Goal: Task Accomplishment & Management: Manage account settings

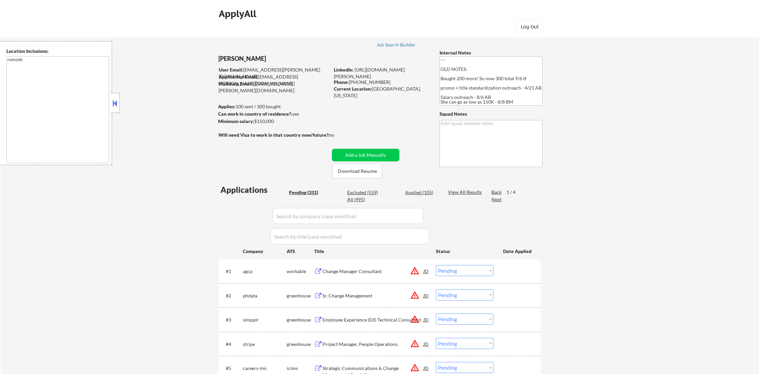
select select ""pending""
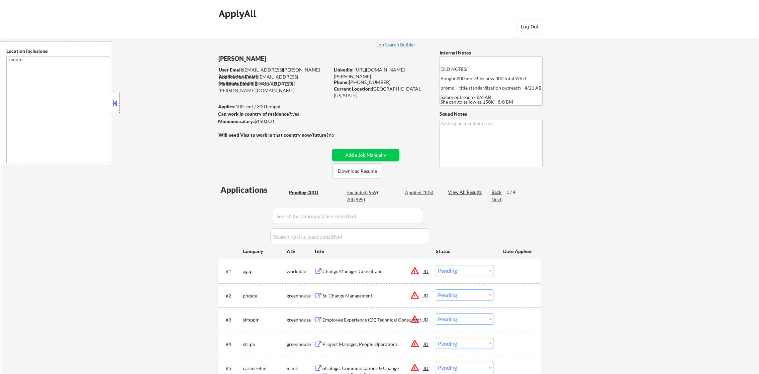
select select ""pending""
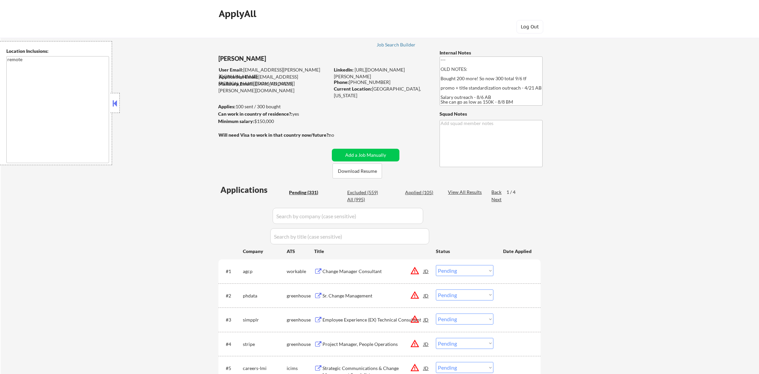
select select ""pending""
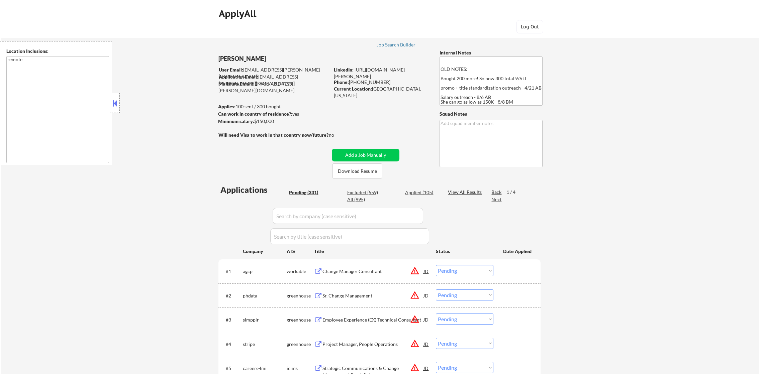
select select ""pending""
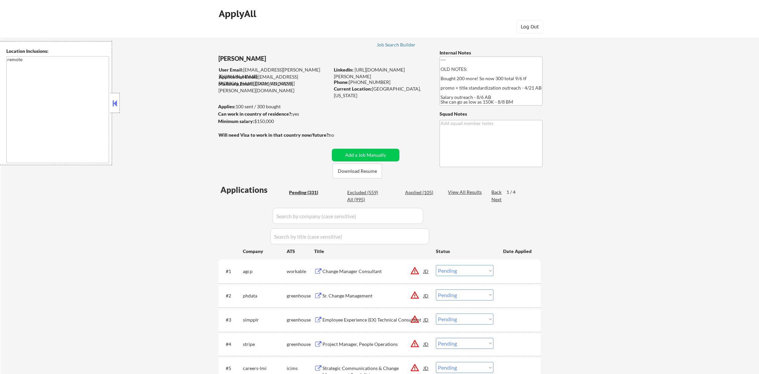
select select ""pending""
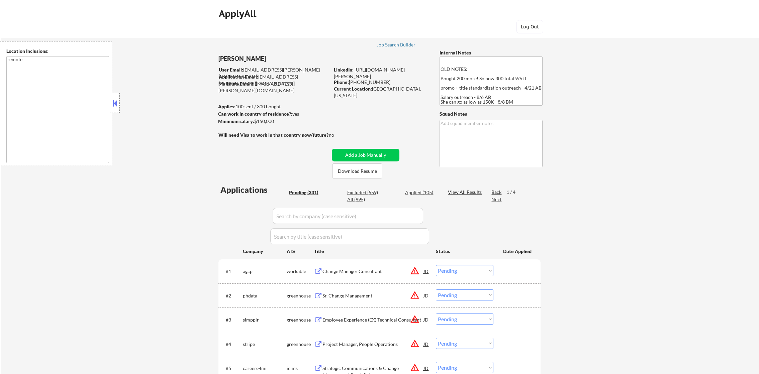
select select ""pending""
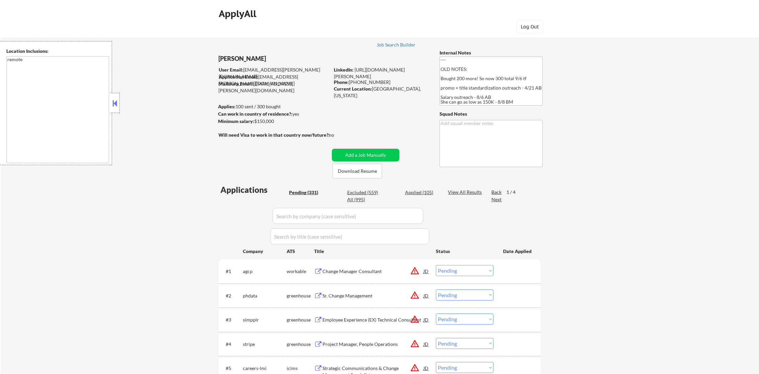
select select ""pending""
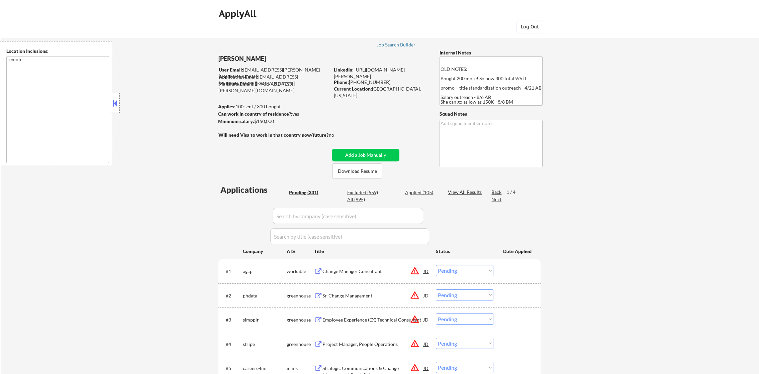
select select ""pending""
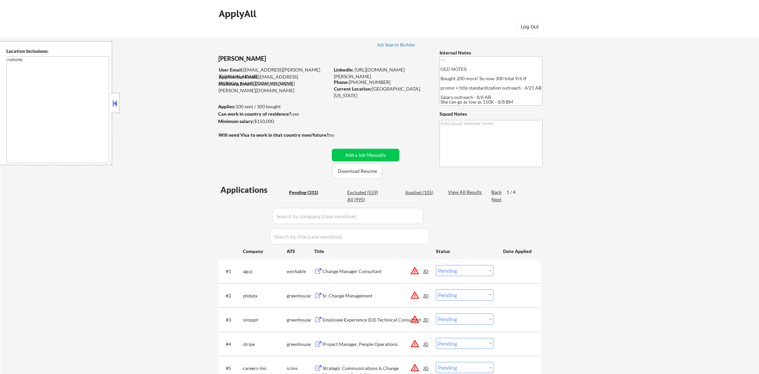
select select ""pending""
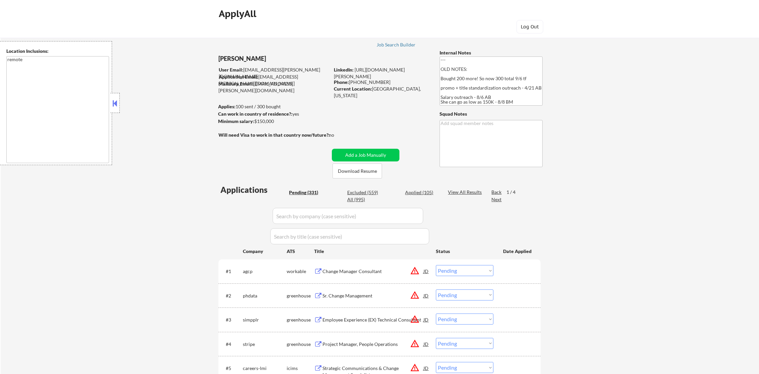
select select ""pending""
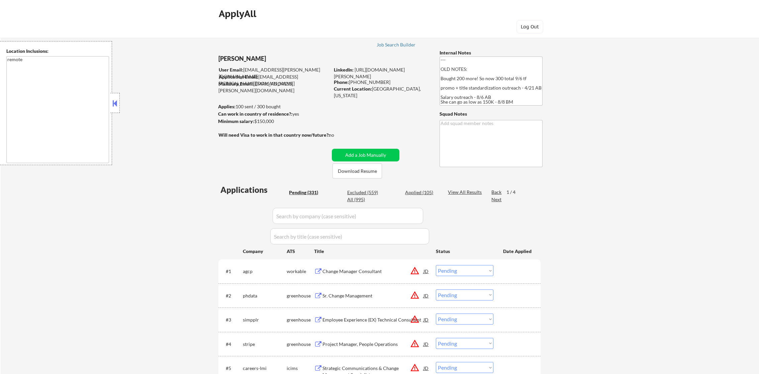
select select ""pending""
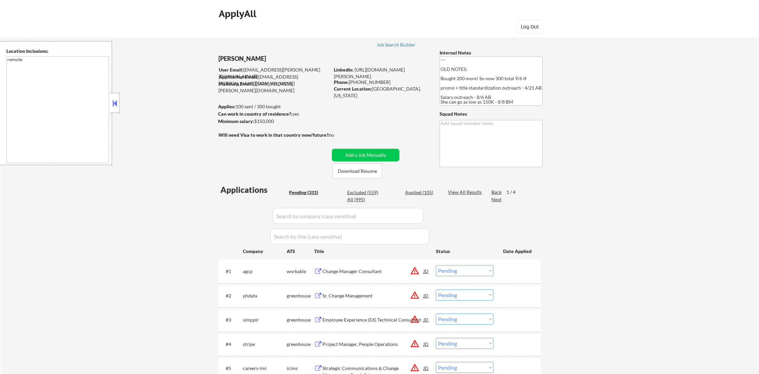
select select ""pending""
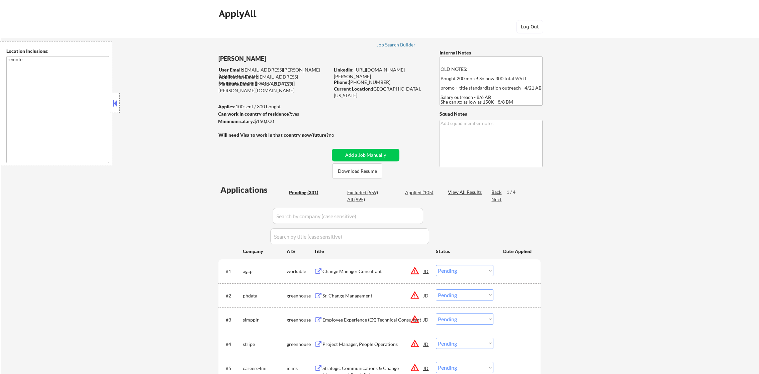
select select ""pending""
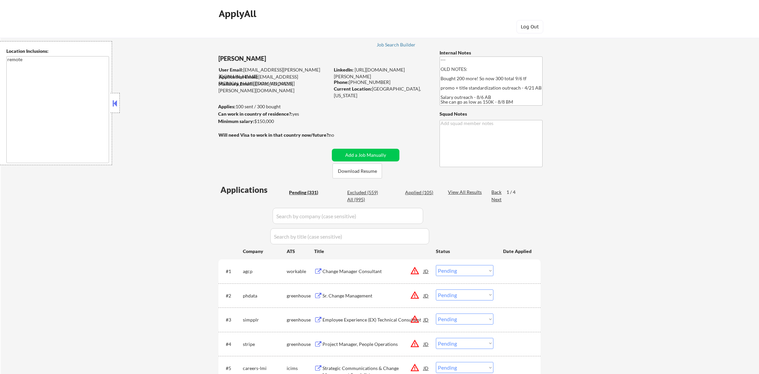
select select ""pending""
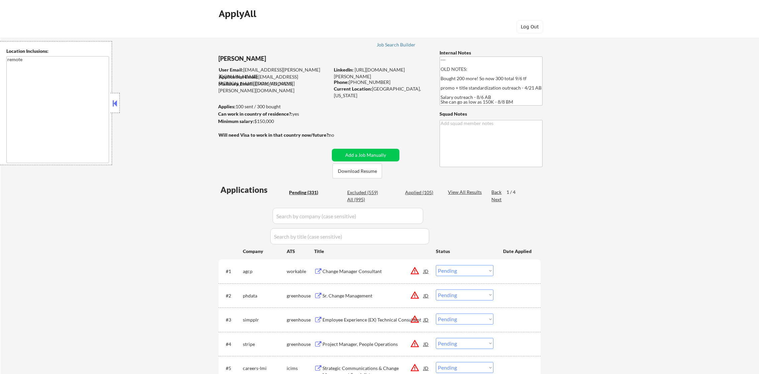
select select ""pending""
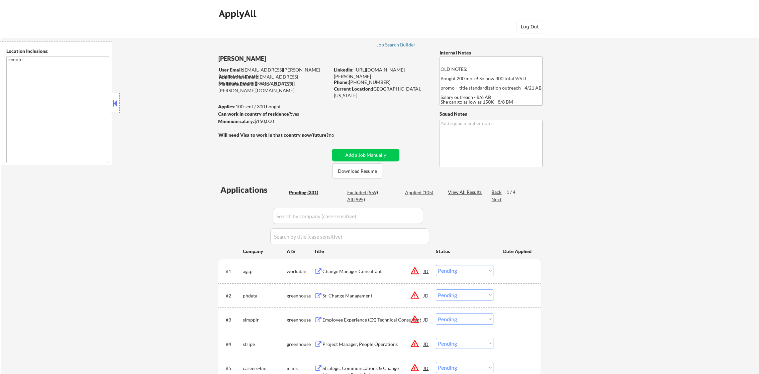
select select ""pending""
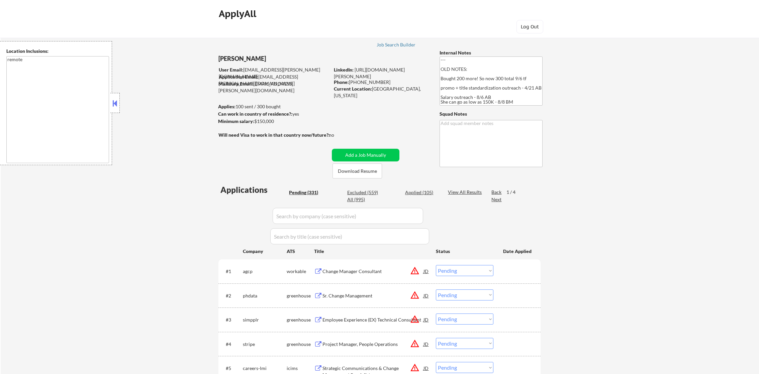
select select ""pending""
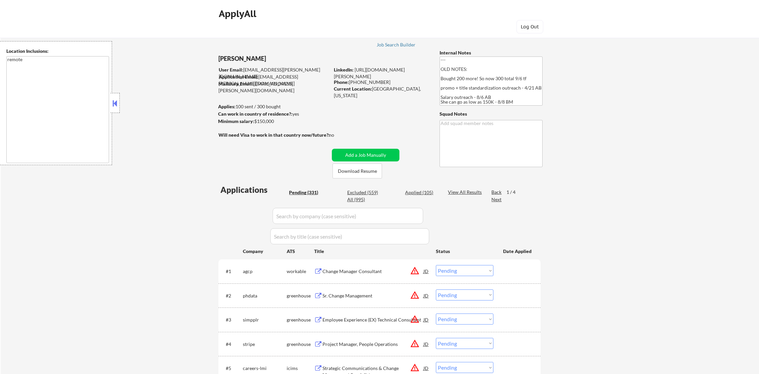
select select ""pending""
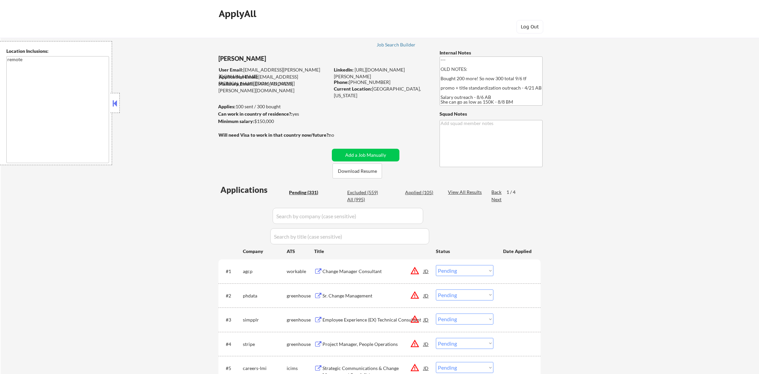
select select ""pending""
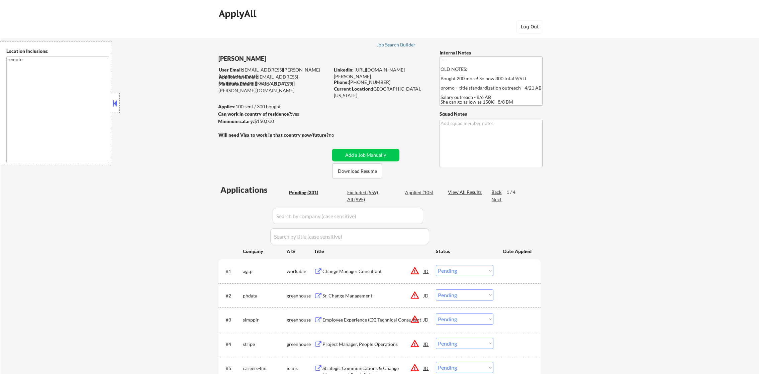
select select ""pending""
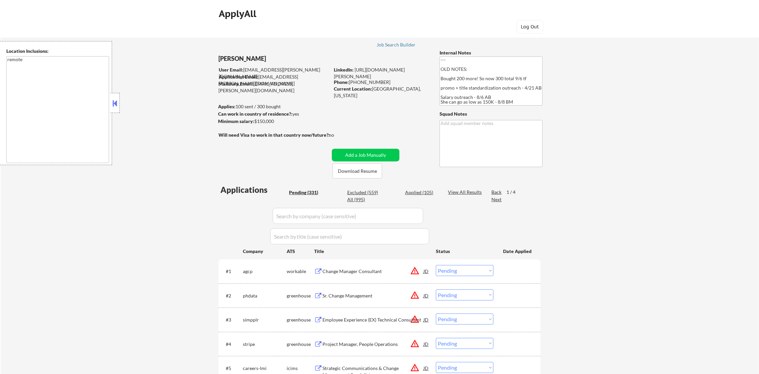
click at [494, 202] on div "Next" at bounding box center [496, 199] width 11 height 7
click at [495, 199] on div "Next" at bounding box center [496, 199] width 11 height 7
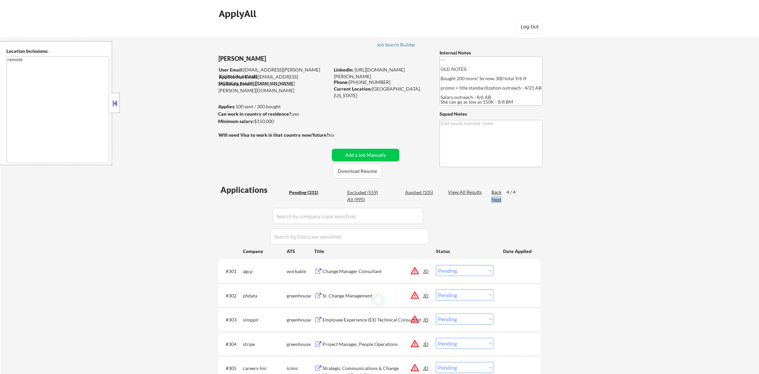
click at [495, 199] on div "Next" at bounding box center [496, 199] width 11 height 7
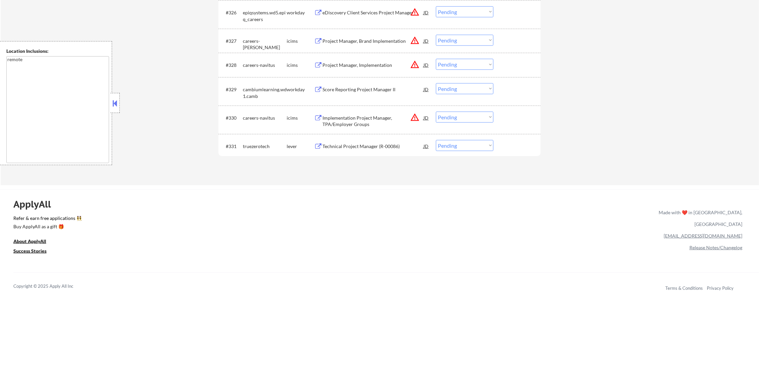
scroll to position [952, 0]
click at [380, 141] on div "Technical Project Manager (R-00086)" at bounding box center [372, 144] width 101 height 7
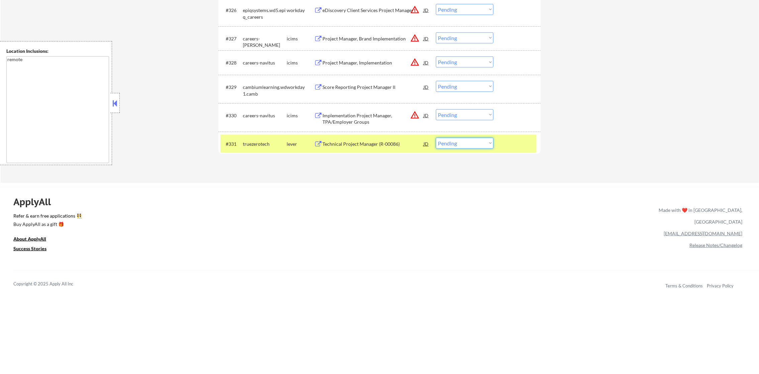
click at [462, 146] on select "Choose an option... Pending Applied Excluded (Questions) Excluded (Expired) Exc…" at bounding box center [465, 143] width 58 height 11
select select ""excluded__expired_""
click at [436, 138] on select "Choose an option... Pending Applied Excluded (Questions) Excluded (Expired) Exc…" at bounding box center [465, 143] width 58 height 11
click at [256, 149] on div "truezerotech" at bounding box center [265, 144] width 44 height 12
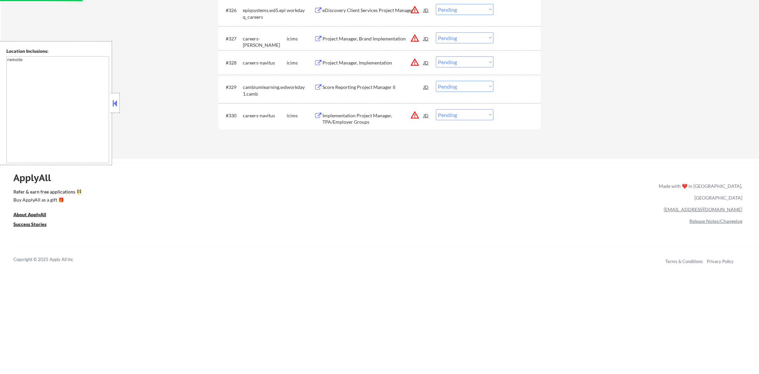
scroll to position [500, 0]
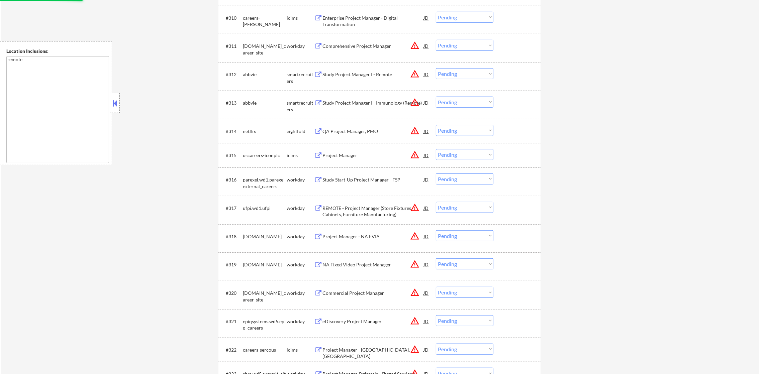
drag, startPoint x: 766, startPoint y: 293, endPoint x: 766, endPoint y: 165, distance: 127.7
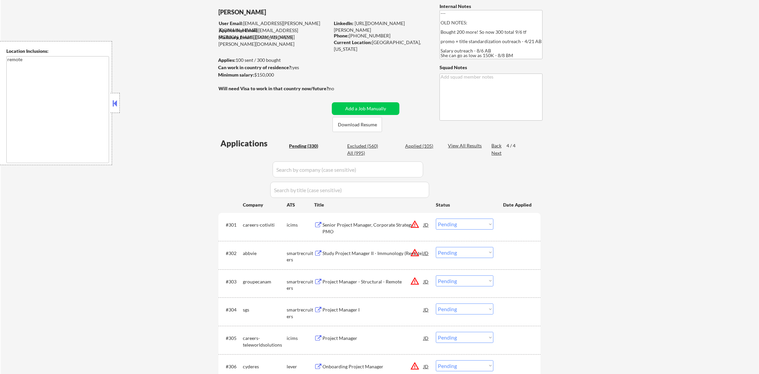
scroll to position [35, 0]
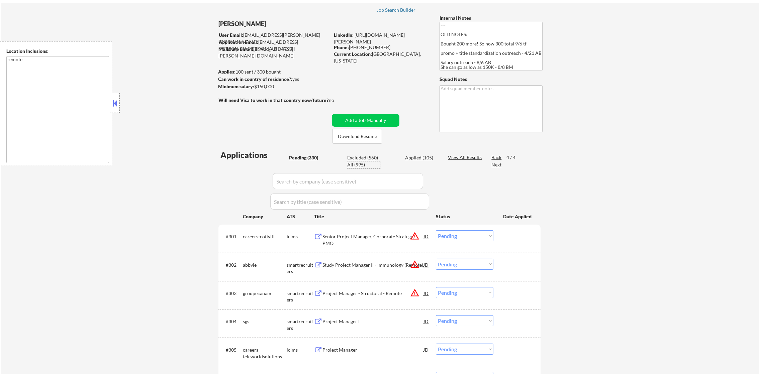
click at [354, 165] on div "All (995)" at bounding box center [363, 164] width 33 height 7
select select ""applied""
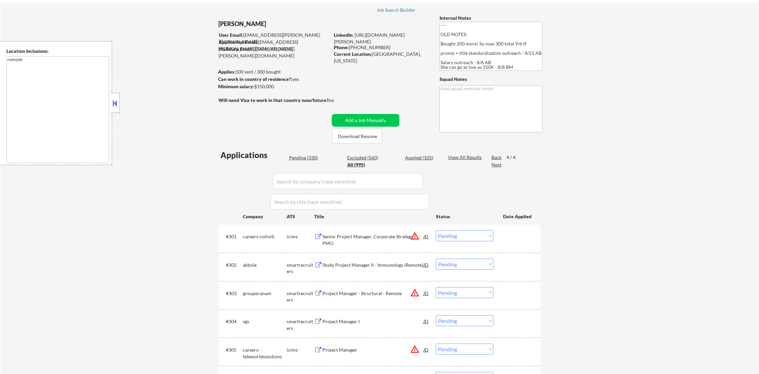
select select ""applied""
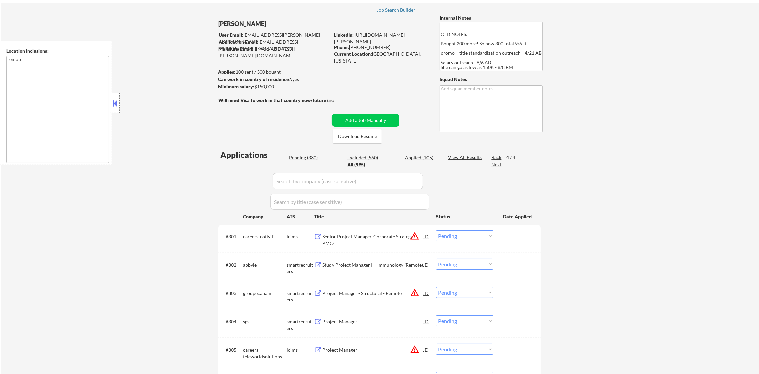
select select ""applied""
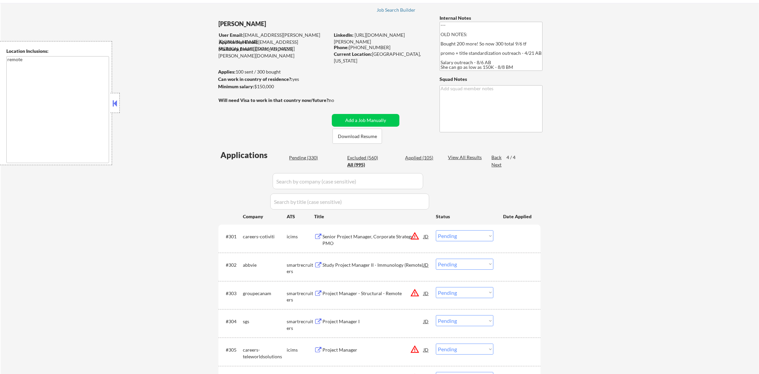
select select ""applied""
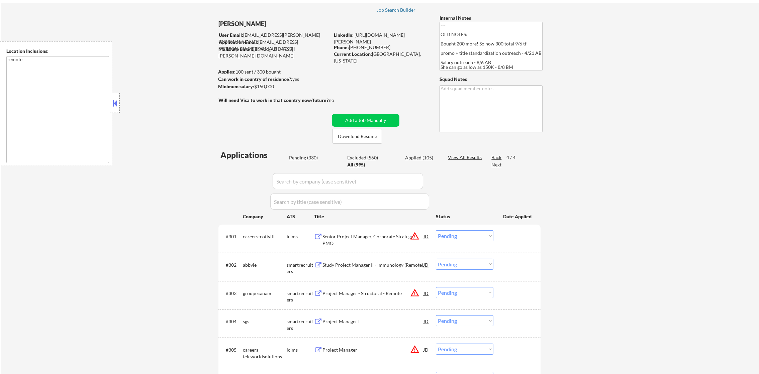
select select ""applied""
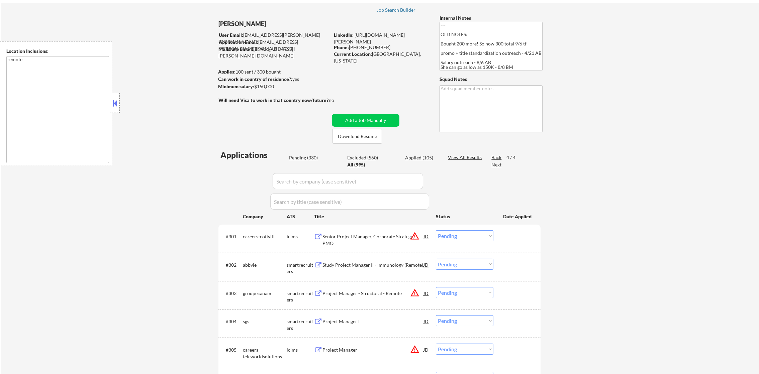
select select ""applied""
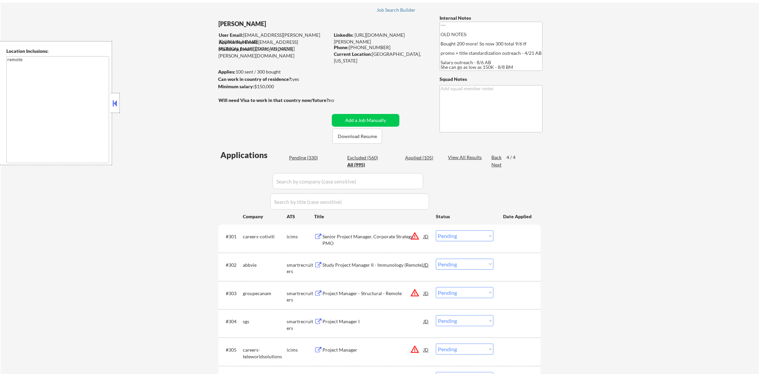
select select ""applied""
select select ""excluded__location_""
select select ""applied""
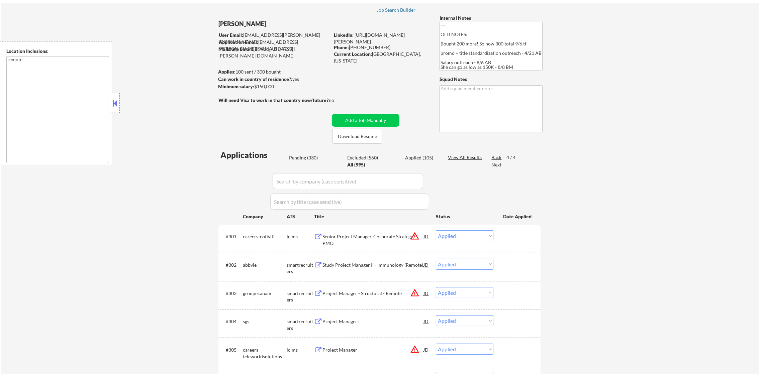
select select ""applied""
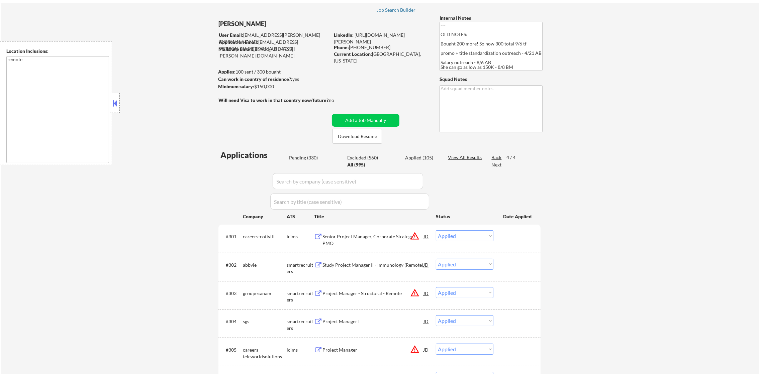
select select ""applied""
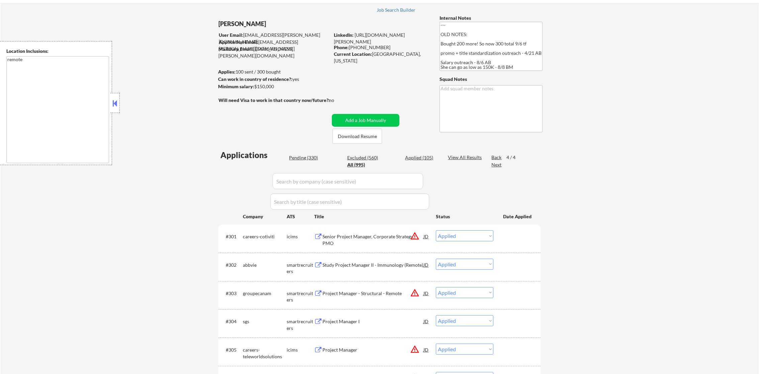
select select ""applied""
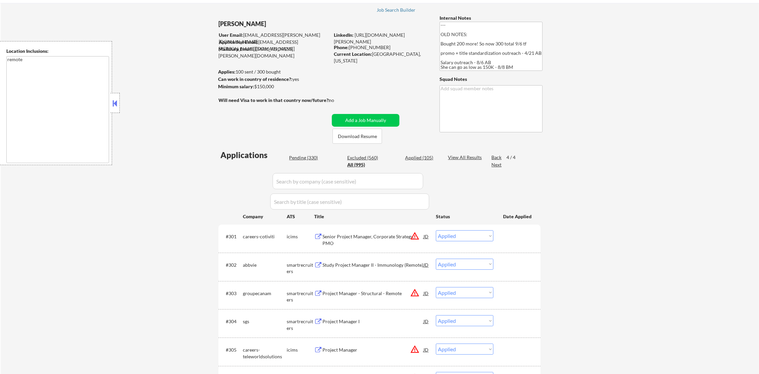
select select ""applied""
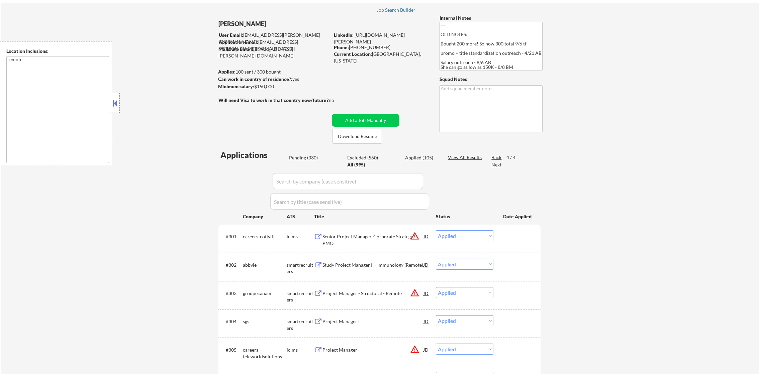
select select ""applied""
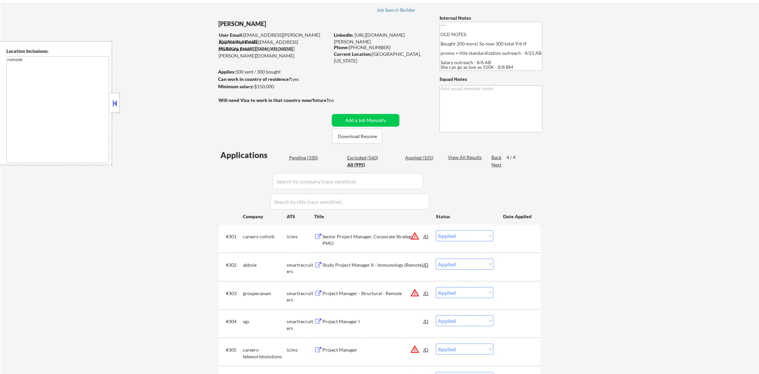
select select ""applied""
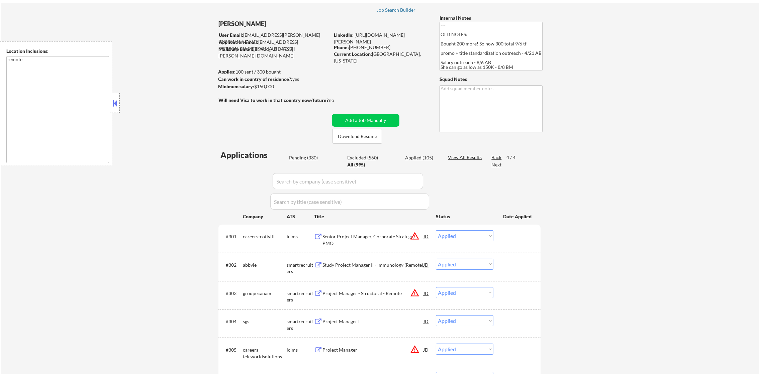
select select ""applied""
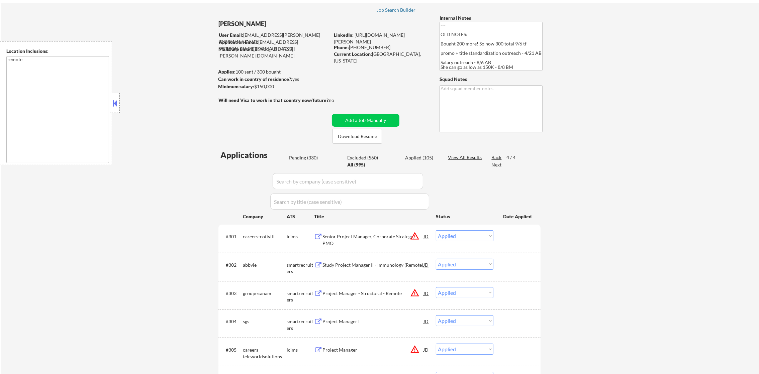
select select ""applied""
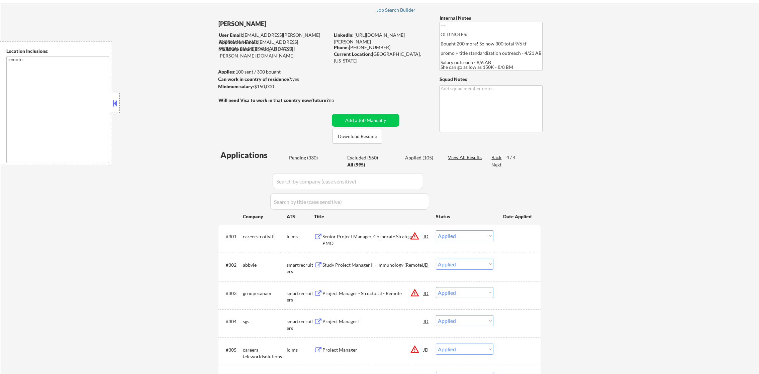
select select ""applied""
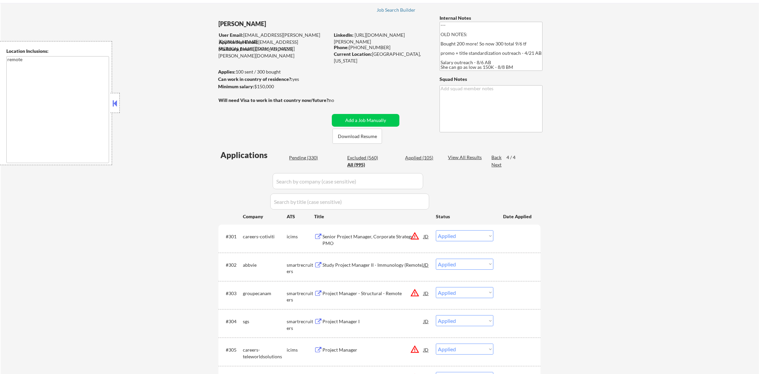
select select ""applied""
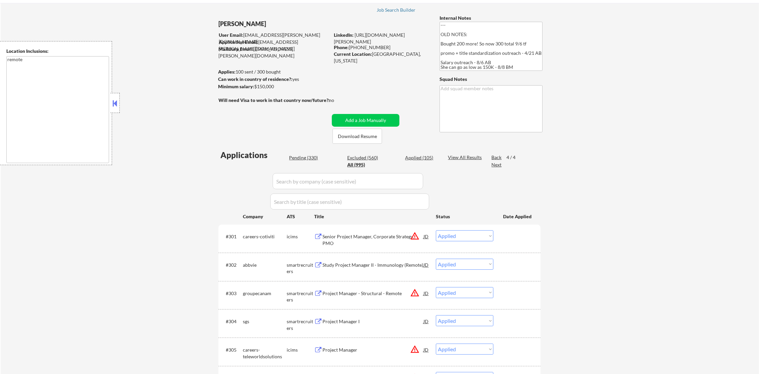
select select ""applied""
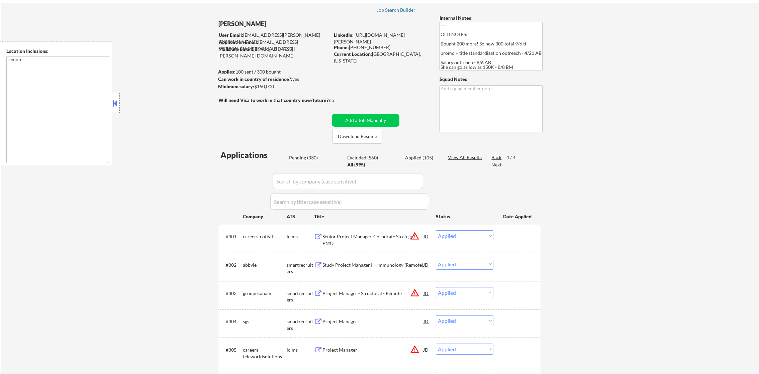
select select ""applied""
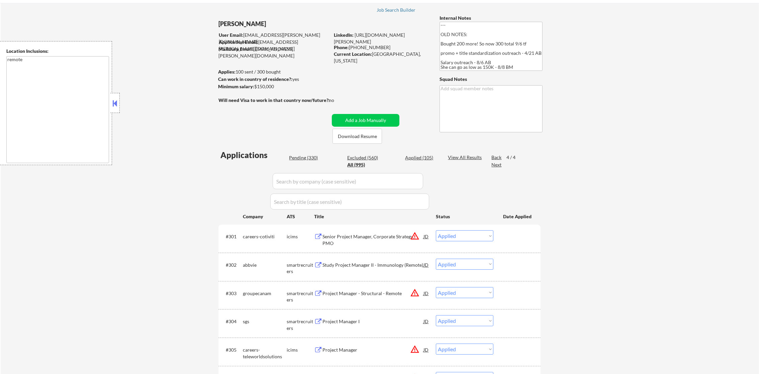
select select ""applied""
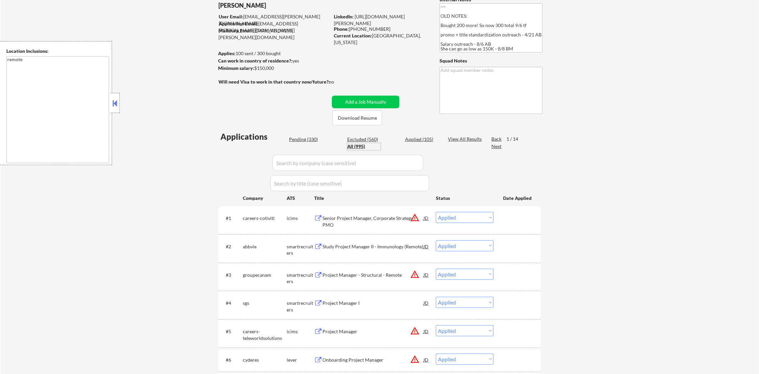
scroll to position [85, 0]
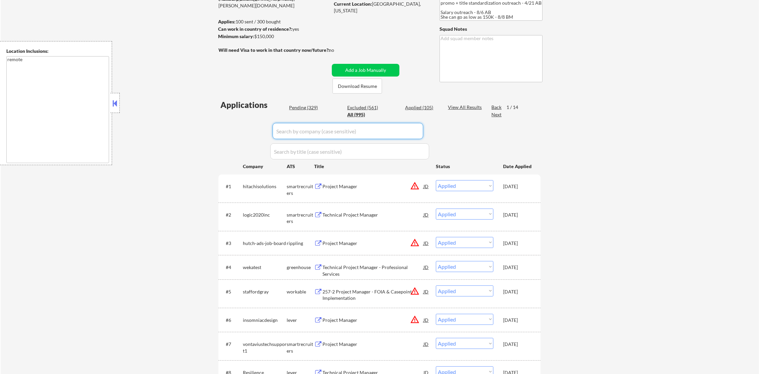
click at [317, 126] on input "input" at bounding box center [347, 131] width 150 height 16
paste input "cambiumlearning.wd1.camb"
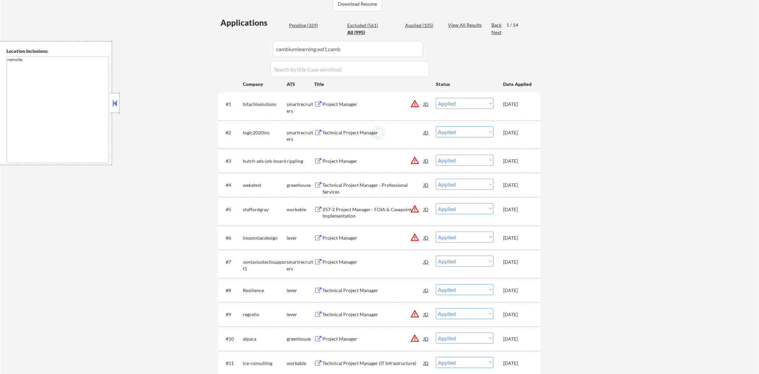
scroll to position [185, 0]
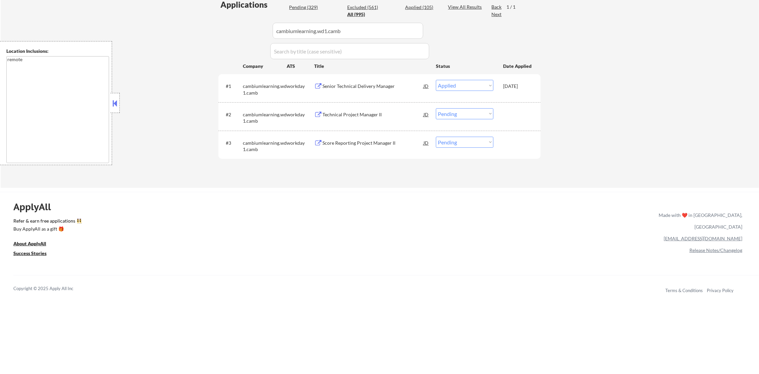
click at [370, 113] on div "Technical Project Manager II" at bounding box center [372, 114] width 101 height 7
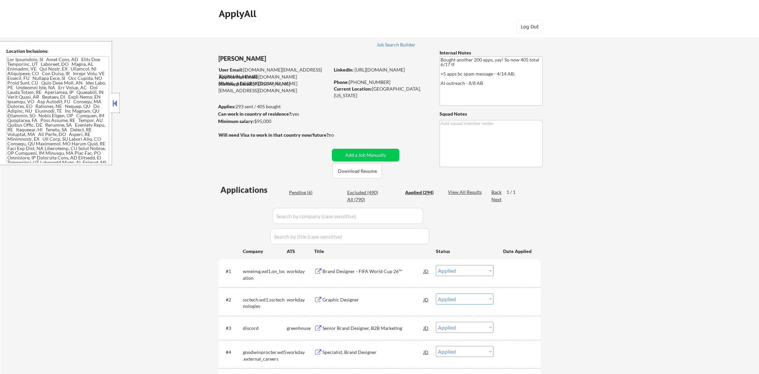
select select ""applied""
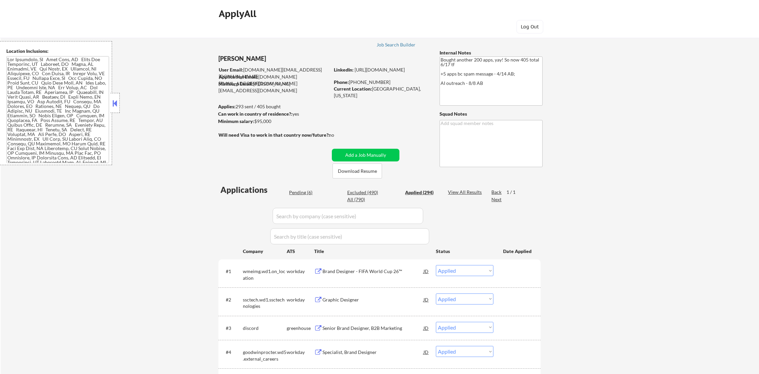
select select ""applied""
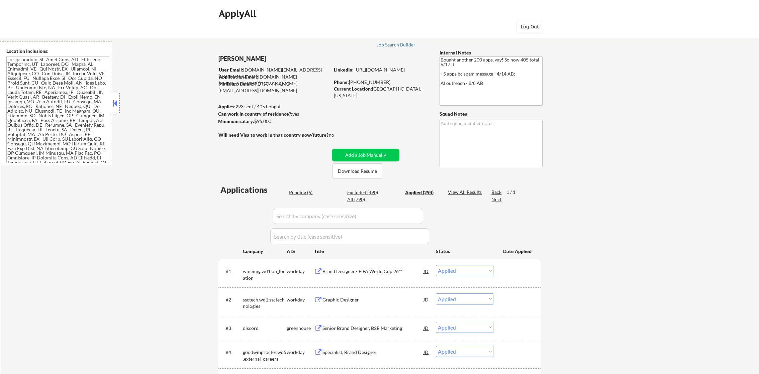
select select ""applied""
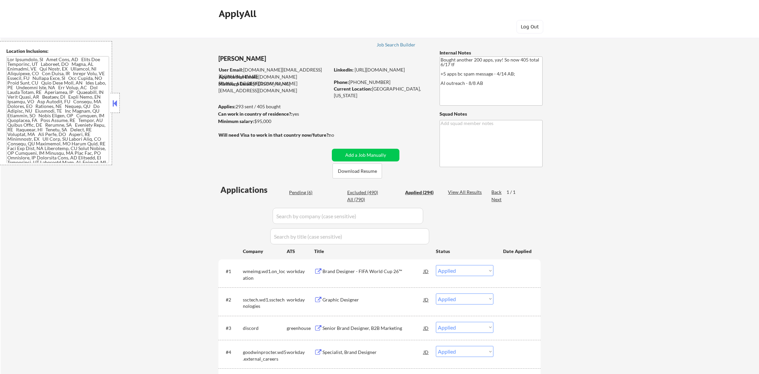
select select ""applied""
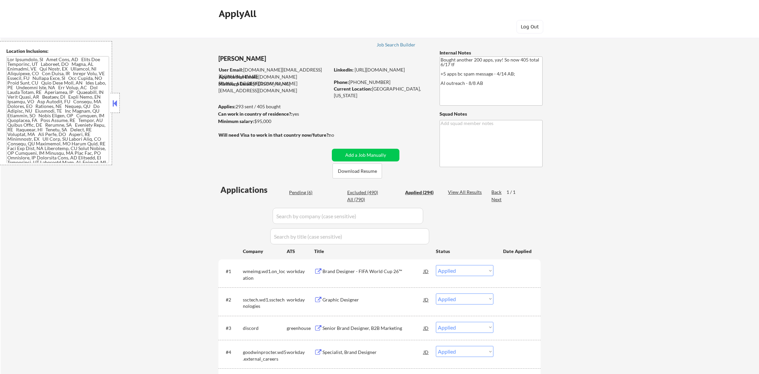
select select ""applied""
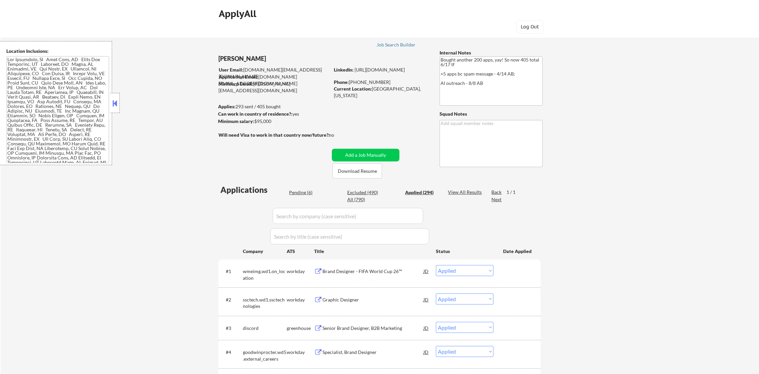
select select ""applied""
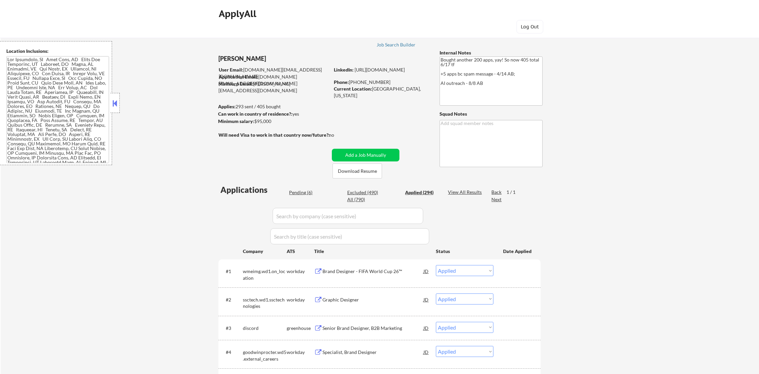
select select ""applied""
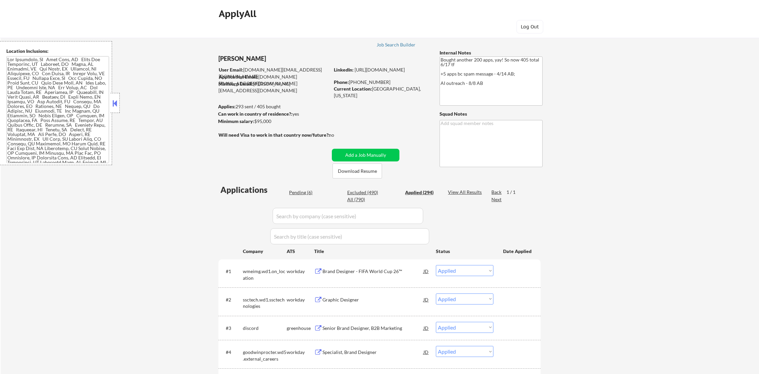
select select ""applied""
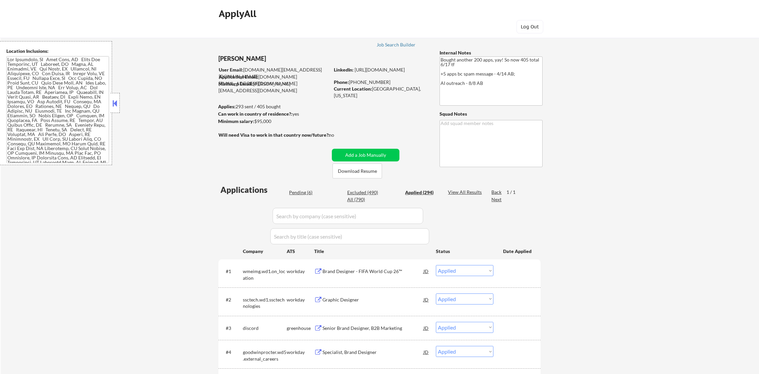
select select ""applied""
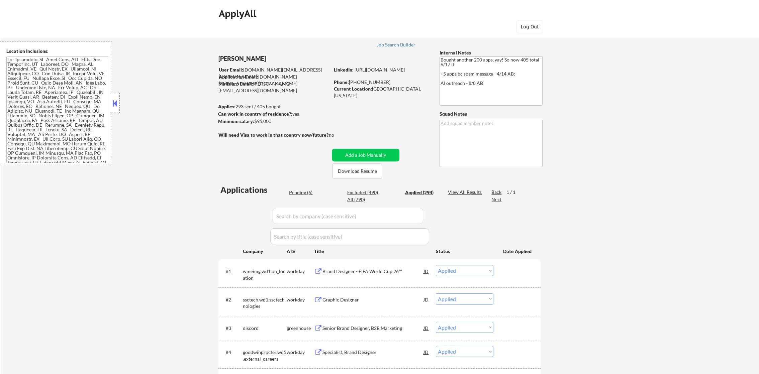
select select ""applied""
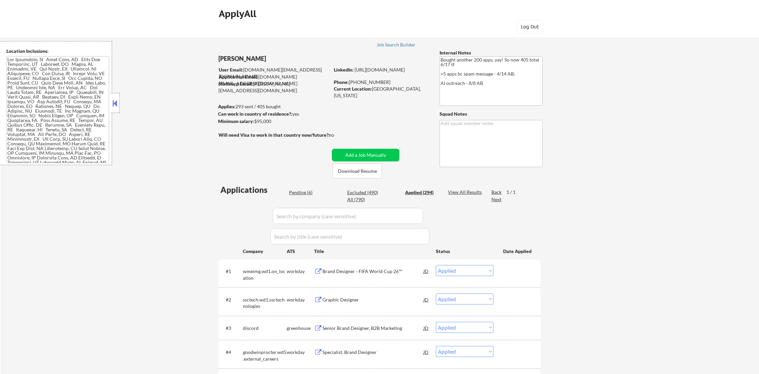
select select ""applied""
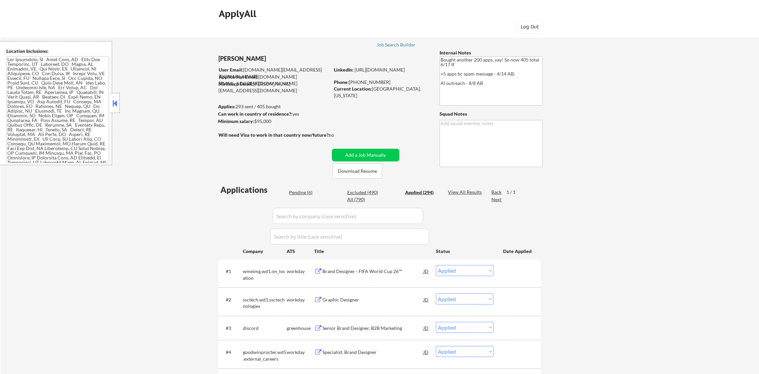
select select ""applied""
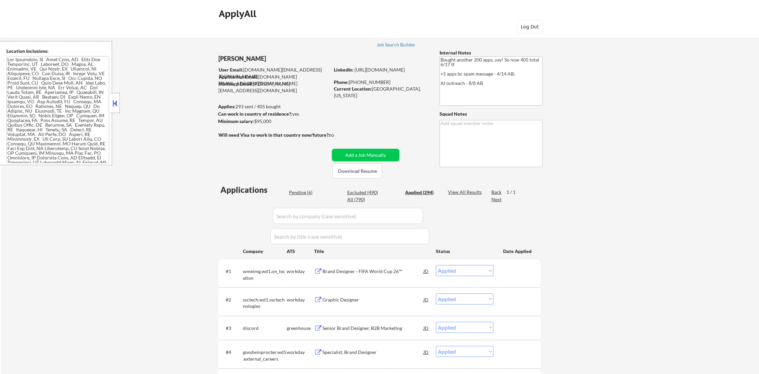
select select ""applied""
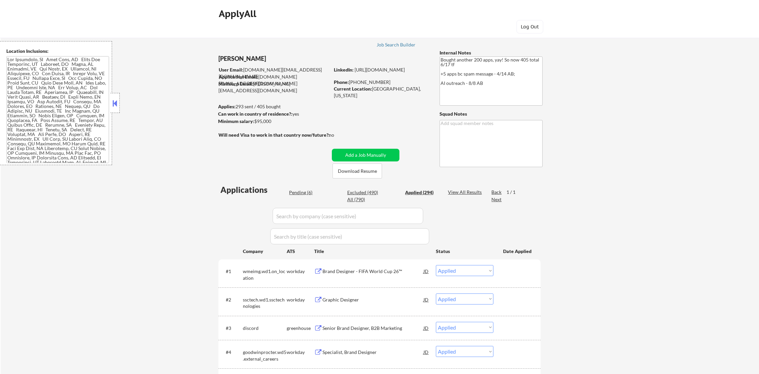
select select ""applied""
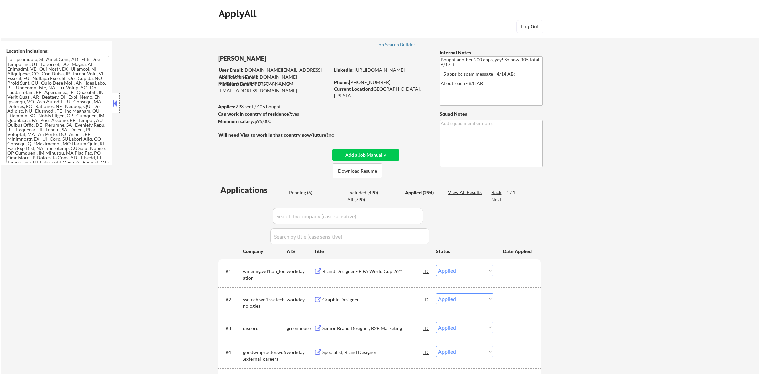
select select ""applied""
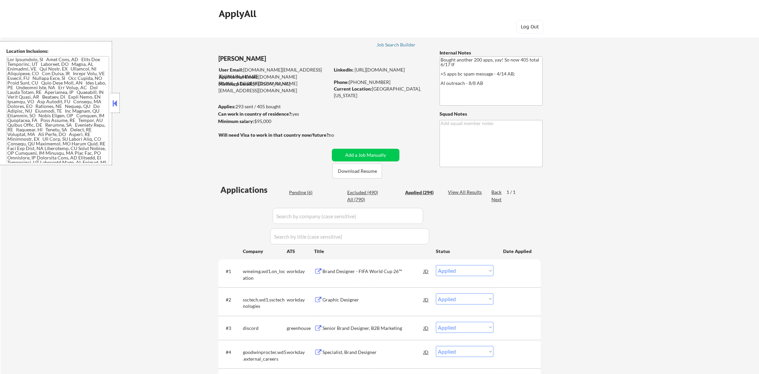
select select ""applied""
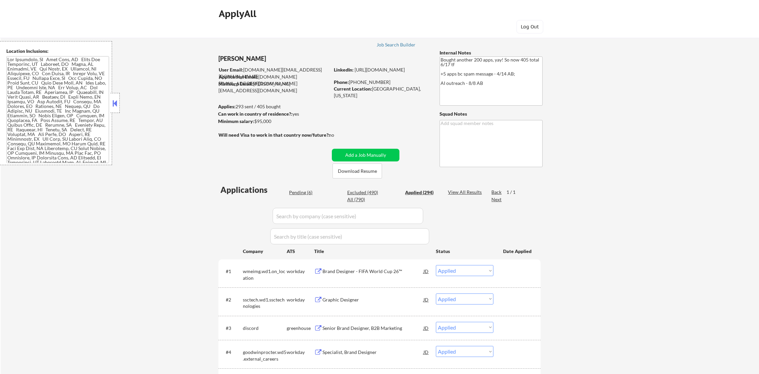
select select ""applied""
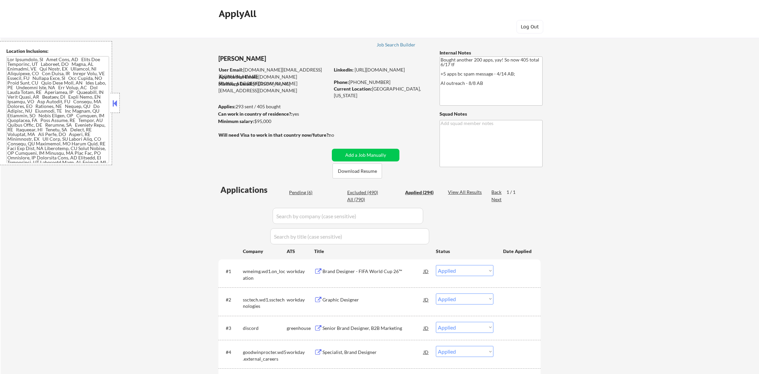
select select ""applied""
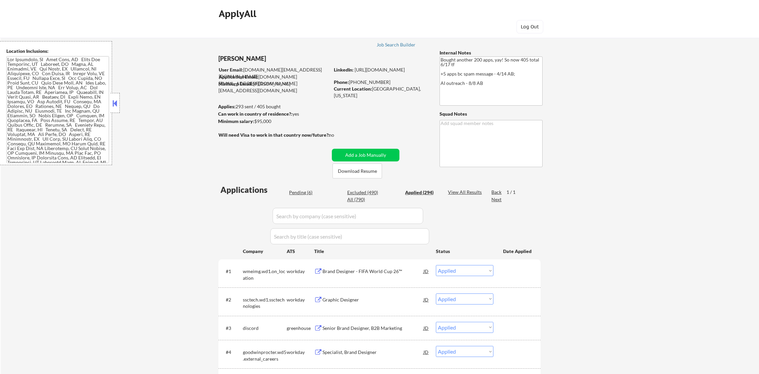
select select ""applied""
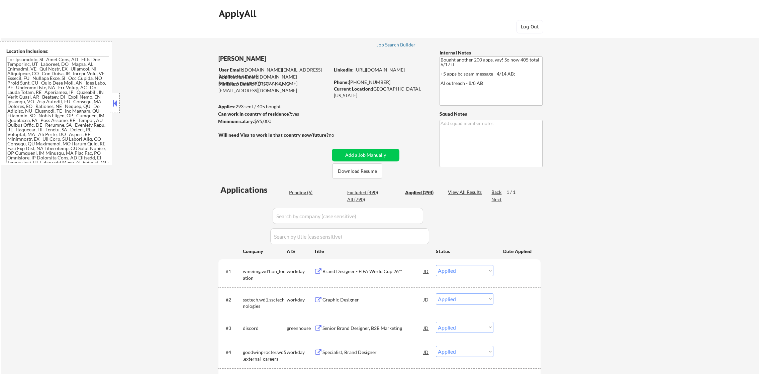
select select ""applied""
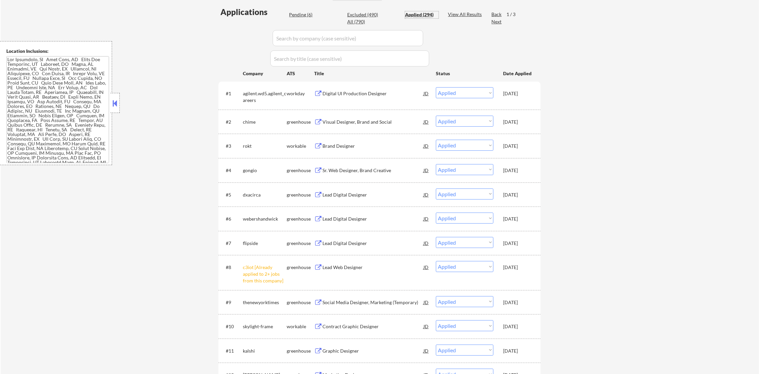
scroll to position [117, 0]
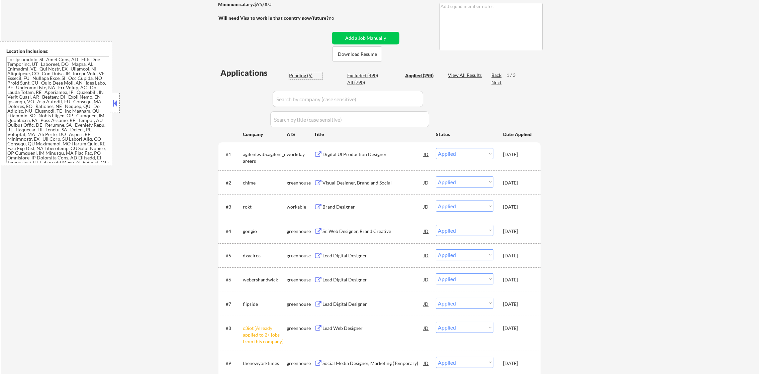
click at [302, 77] on div "Pending (6)" at bounding box center [305, 75] width 33 height 7
select select ""pending""
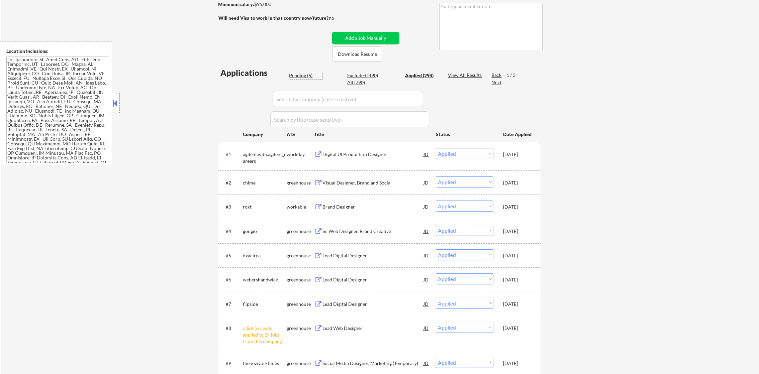
select select ""pending""
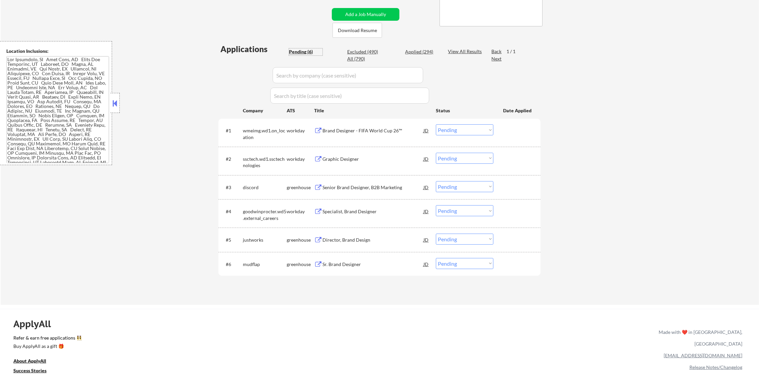
scroll to position [184, 0]
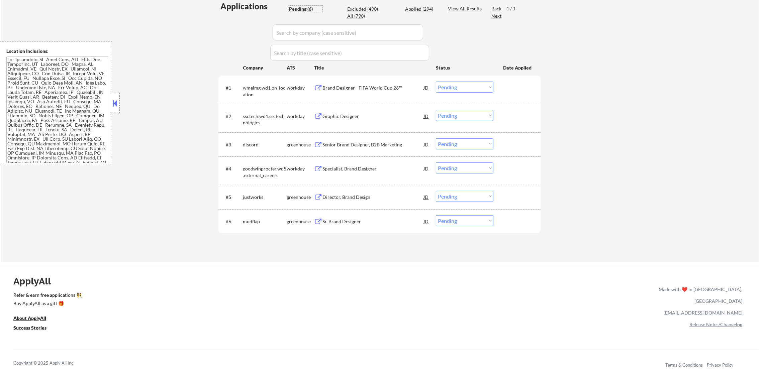
click at [352, 219] on div "Sr. Brand Designer" at bounding box center [372, 221] width 101 height 7
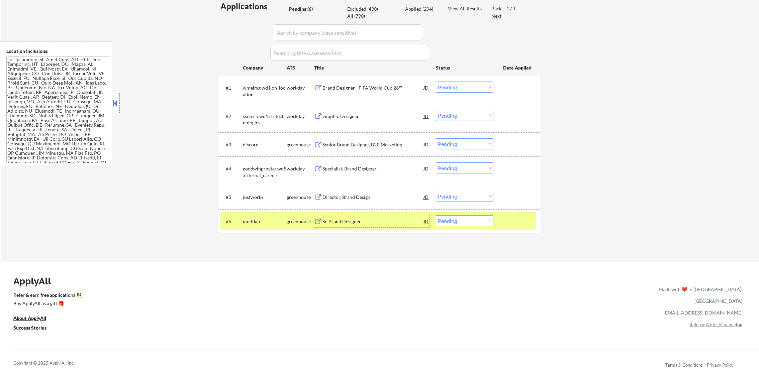
click at [452, 219] on select "Choose an option... Pending Applied Excluded (Questions) Excluded (Expired) Exc…" at bounding box center [465, 220] width 58 height 11
select select ""applied""
click at [436, 215] on select "Choose an option... Pending Applied Excluded (Questions) Excluded (Expired) Exc…" at bounding box center [465, 220] width 58 height 11
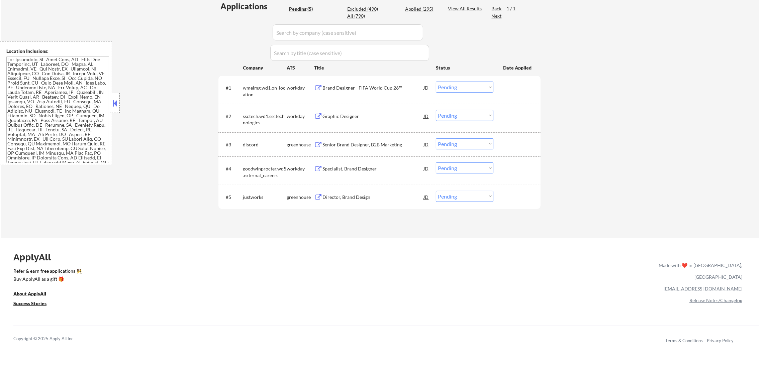
click at [340, 196] on div "Director, Brand Design" at bounding box center [372, 197] width 101 height 7
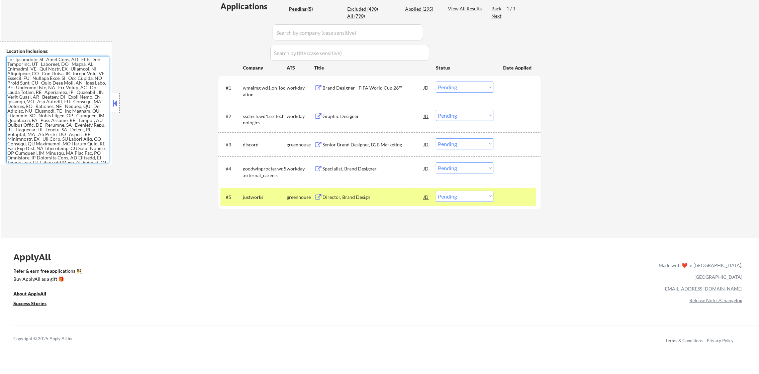
click at [464, 190] on div "#5 justworks greenhouse Director, Brand Design JD Choose an option... Pending A…" at bounding box center [378, 197] width 316 height 18
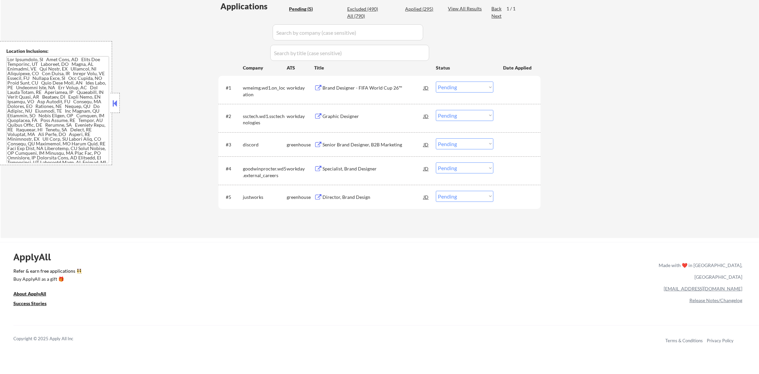
click at [468, 199] on select "Choose an option... Pending Applied Excluded (Questions) Excluded (Expired) Exc…" at bounding box center [465, 196] width 58 height 11
select select ""excluded__bad_match_""
click at [436, 191] on select "Choose an option... Pending Applied Excluded (Questions) Excluded (Expired) Exc…" at bounding box center [465, 196] width 58 height 11
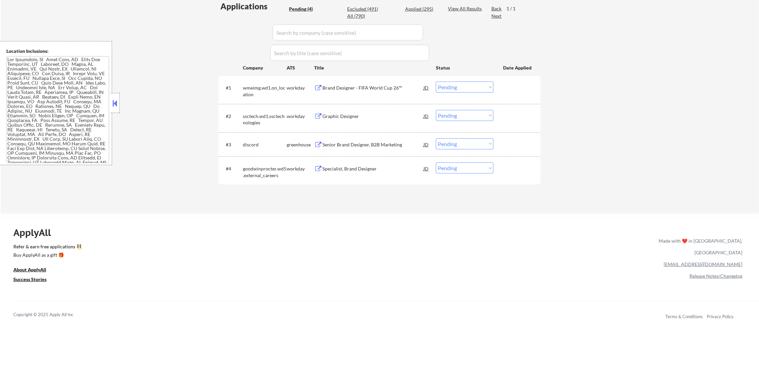
click at [385, 174] on div "Specialist, Brand Designer" at bounding box center [372, 168] width 101 height 12
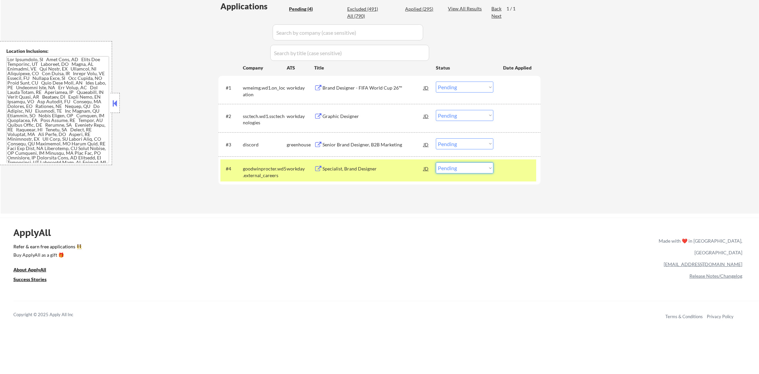
drag, startPoint x: 454, startPoint y: 167, endPoint x: 454, endPoint y: 172, distance: 5.0
click at [454, 167] on select "Choose an option... Pending Applied Excluded (Questions) Excluded (Expired) Exc…" at bounding box center [465, 167] width 58 height 11
select select ""applied""
click at [436, 162] on select "Choose an option... Pending Applied Excluded (Questions) Excluded (Expired) Exc…" at bounding box center [465, 167] width 58 height 11
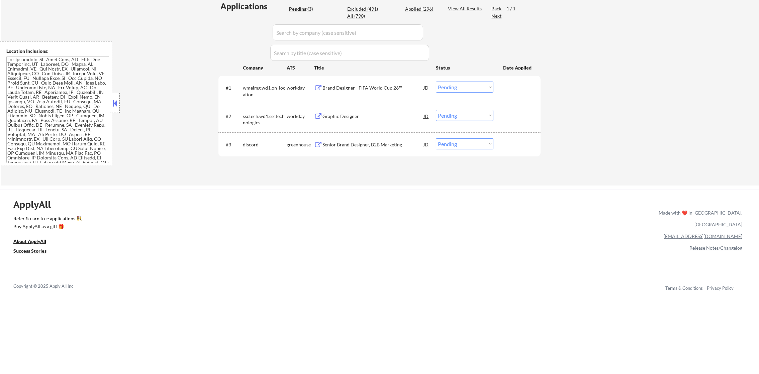
click at [363, 142] on div "Senior Brand Designer, B2B Marketing" at bounding box center [372, 144] width 101 height 7
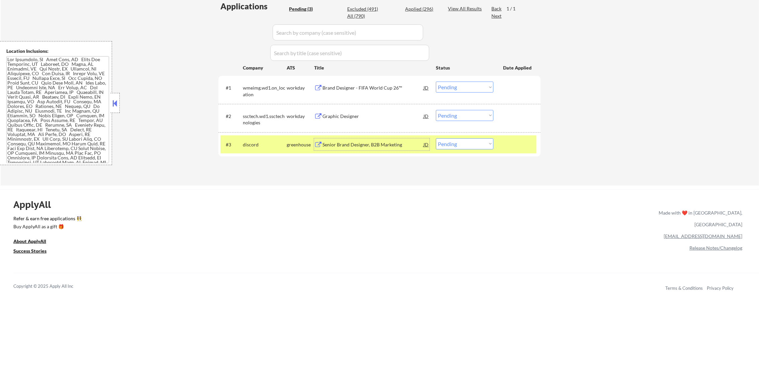
click at [443, 143] on select "Choose an option... Pending Applied Excluded (Questions) Excluded (Expired) Exc…" at bounding box center [465, 143] width 58 height 11
select select ""excluded""
click at [436, 138] on select "Choose an option... Pending Applied Excluded (Questions) Excluded (Expired) Exc…" at bounding box center [465, 143] width 58 height 11
click at [279, 140] on div "discord" at bounding box center [265, 144] width 44 height 12
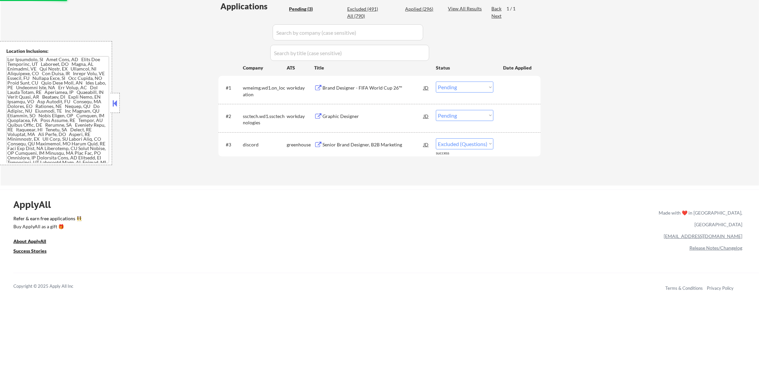
click at [405, 111] on div "Graphic Designer" at bounding box center [372, 116] width 101 height 12
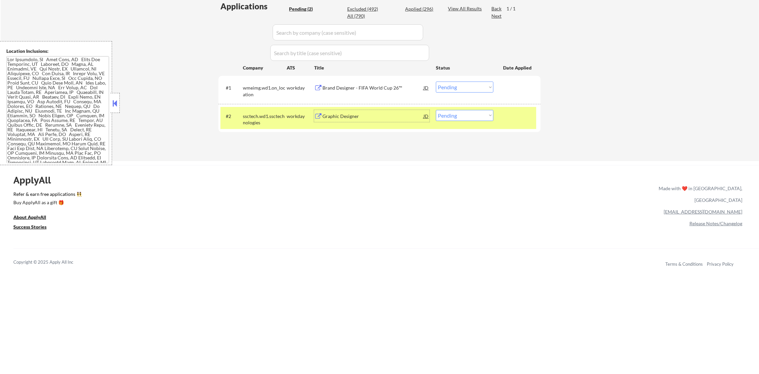
click at [469, 118] on select "Choose an option... Pending Applied Excluded (Questions) Excluded (Expired) Exc…" at bounding box center [465, 115] width 58 height 11
select select ""applied""
click at [436, 110] on select "Choose an option... Pending Applied Excluded (Questions) Excluded (Expired) Exc…" at bounding box center [465, 115] width 58 height 11
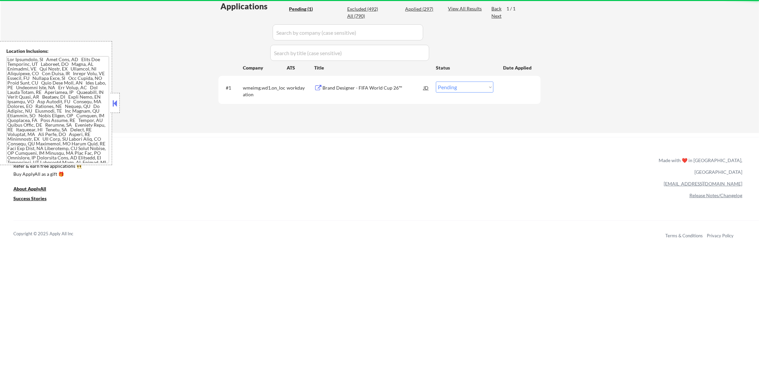
click at [374, 90] on div "Brand Designer - FIFA World Cup 26™" at bounding box center [372, 88] width 101 height 7
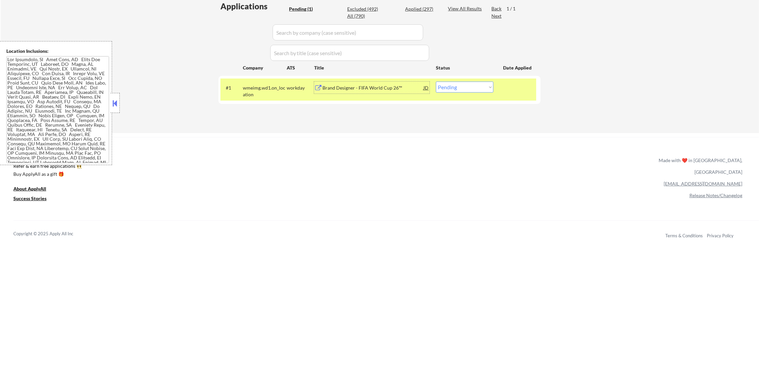
drag, startPoint x: 459, startPoint y: 82, endPoint x: 460, endPoint y: 85, distance: 3.5
click at [460, 82] on select "Choose an option... Pending Applied Excluded (Questions) Excluded (Expired) Exc…" at bounding box center [465, 87] width 58 height 11
click at [436, 82] on select "Choose an option... Pending Applied Excluded (Questions) Excluded (Expired) Exc…" at bounding box center [465, 87] width 58 height 11
click at [275, 87] on div "wmeimg.wd1.on_location" at bounding box center [265, 91] width 44 height 13
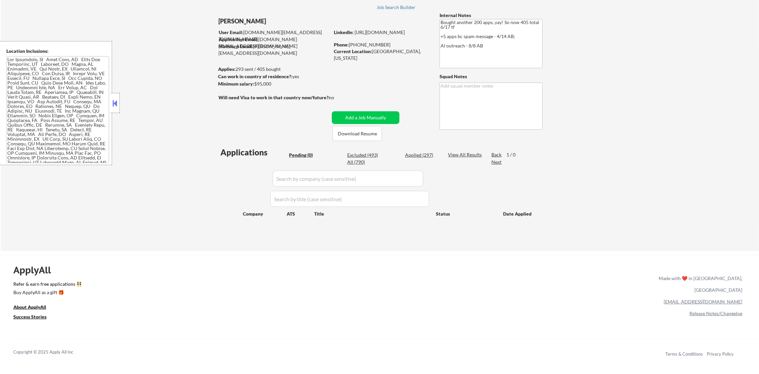
scroll to position [33, 0]
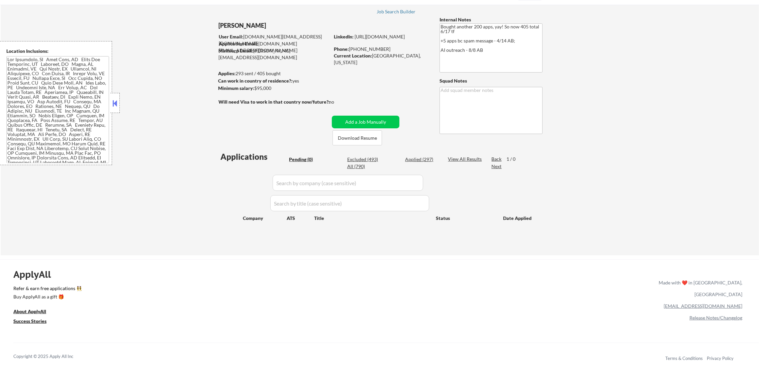
click at [425, 157] on div "Applied (297)" at bounding box center [421, 159] width 33 height 7
select select ""applied""
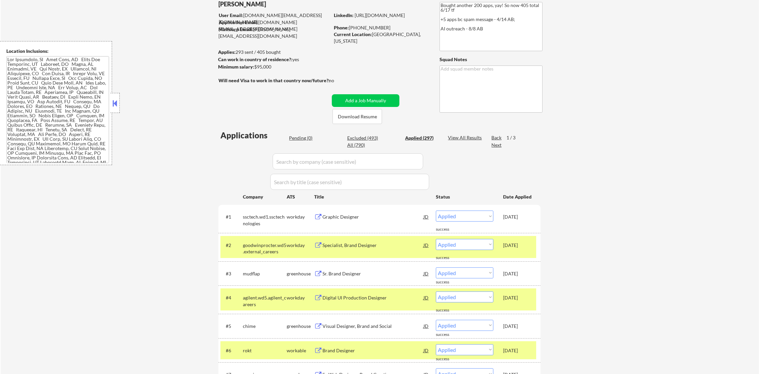
scroll to position [117, 0]
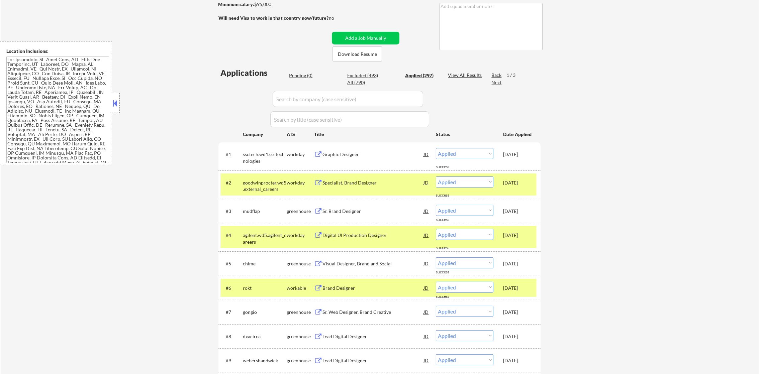
click at [268, 233] on div "agilent.wd5.agilent_careers" at bounding box center [265, 238] width 44 height 13
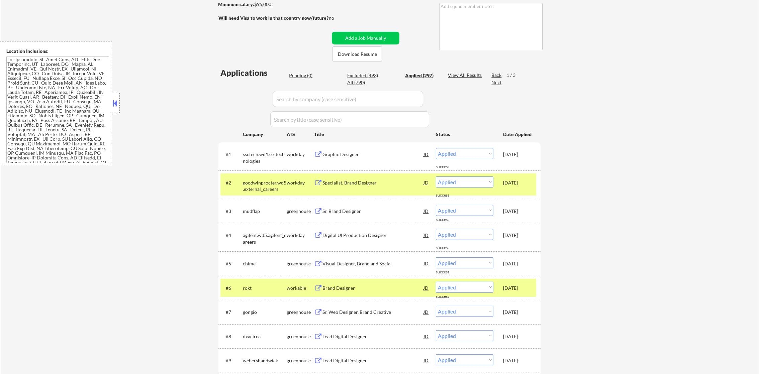
click at [264, 188] on div "goodwinprocter.wd5.external_careers" at bounding box center [265, 186] width 44 height 13
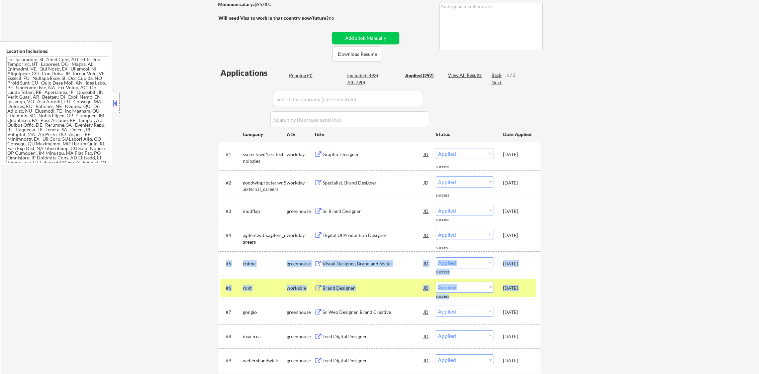
click at [253, 285] on div "rokt" at bounding box center [265, 288] width 44 height 7
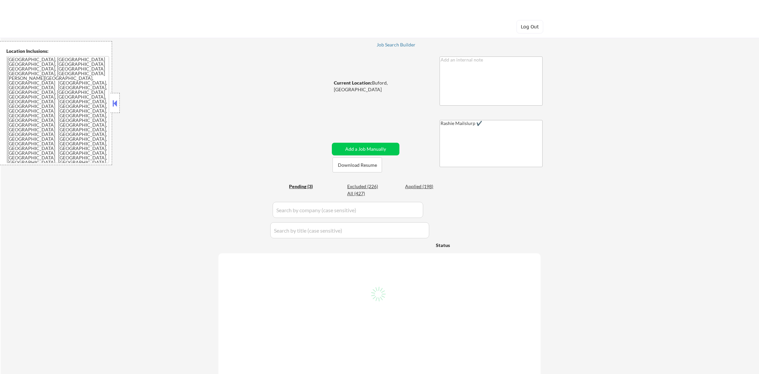
select select ""pending""
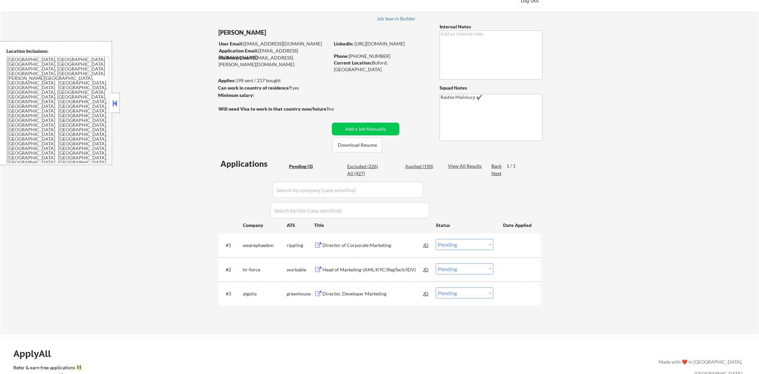
scroll to position [100, 0]
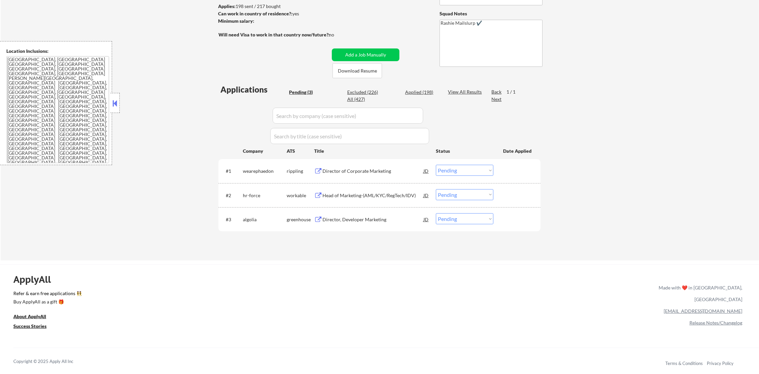
click at [388, 218] on div "Director, Developer Marketing" at bounding box center [372, 219] width 101 height 7
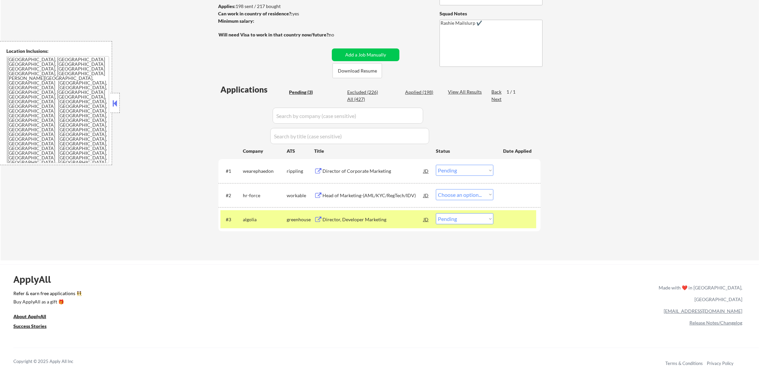
select select ""pending""
click at [477, 219] on select "Choose an option... Pending Applied Excluded (Questions) Excluded (Expired) Exc…" at bounding box center [465, 218] width 58 height 11
select select ""excluded""
click at [436, 213] on select "Choose an option... Pending Applied Excluded (Questions) Excluded (Expired) Exc…" at bounding box center [465, 218] width 58 height 11
click at [263, 215] on div "algolia" at bounding box center [265, 219] width 44 height 12
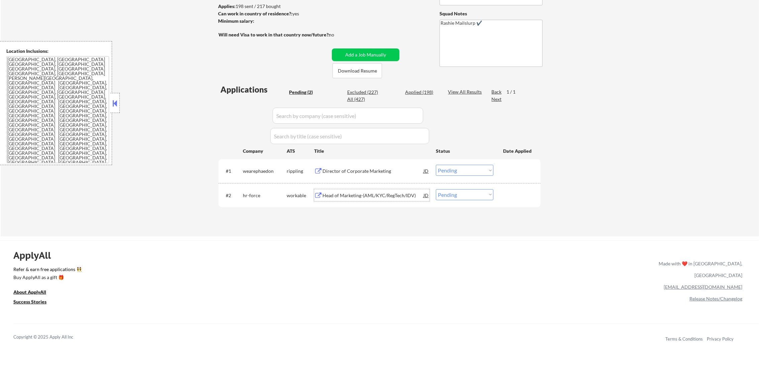
click at [394, 192] on div "Head of Marketing-(AML/KYC/RegTech/IDV)" at bounding box center [372, 195] width 101 height 7
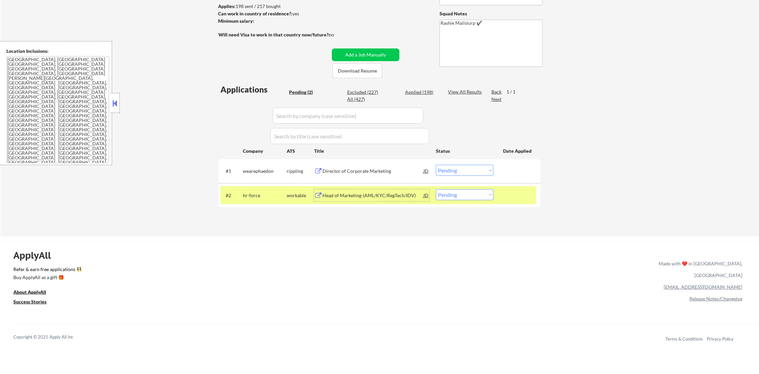
click at [459, 198] on select "Choose an option... Pending Applied Excluded (Questions) Excluded (Expired) Exc…" at bounding box center [465, 194] width 58 height 11
select select ""excluded""
click at [436, 189] on select "Choose an option... Pending Applied Excluded (Questions) Excluded (Expired) Exc…" at bounding box center [465, 194] width 58 height 11
click at [243, 193] on div "hr-force" at bounding box center [265, 195] width 44 height 7
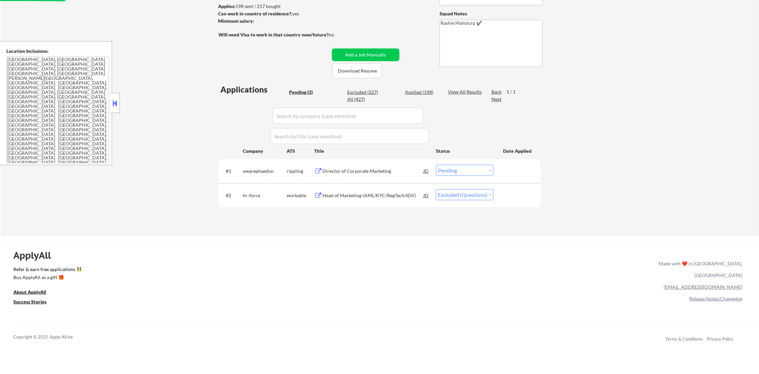
click at [370, 173] on div "Director of Corporate Marketing" at bounding box center [372, 171] width 101 height 7
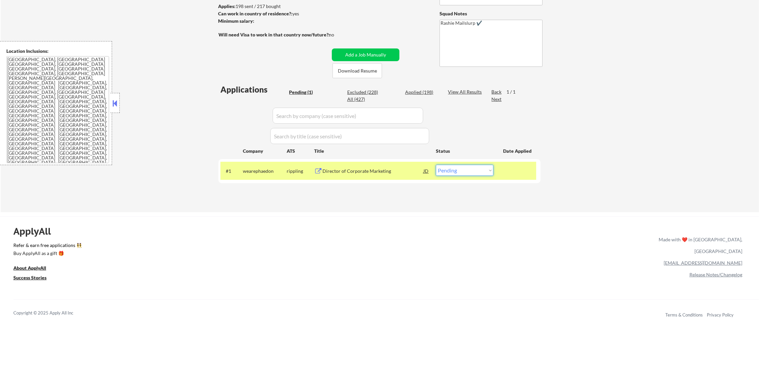
click at [446, 167] on select "Choose an option... Pending Applied Excluded (Questions) Excluded (Expired) Exc…" at bounding box center [465, 170] width 58 height 11
click at [436, 165] on select "Choose an option... Pending Applied Excluded (Questions) Excluded (Expired) Exc…" at bounding box center [465, 170] width 58 height 11
click at [473, 169] on select "Choose an option... Pending Applied Excluded (Questions) Excluded (Expired) Exc…" at bounding box center [465, 170] width 58 height 11
click at [436, 165] on select "Choose an option... Pending Applied Excluded (Questions) Excluded (Expired) Exc…" at bounding box center [465, 170] width 58 height 11
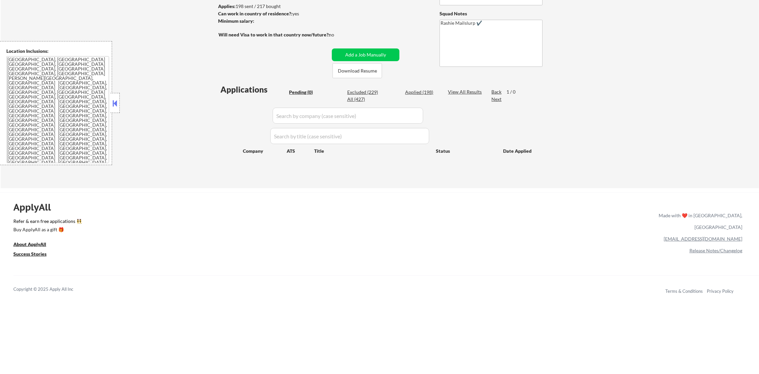
click at [415, 92] on div "Applied (198)" at bounding box center [421, 92] width 33 height 7
select select ""applied""
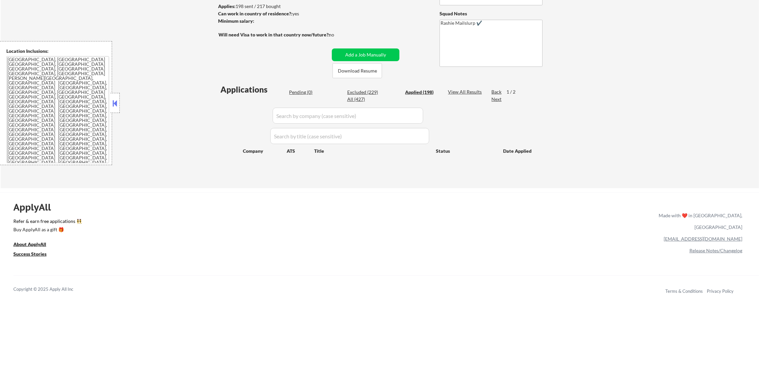
select select ""applied""
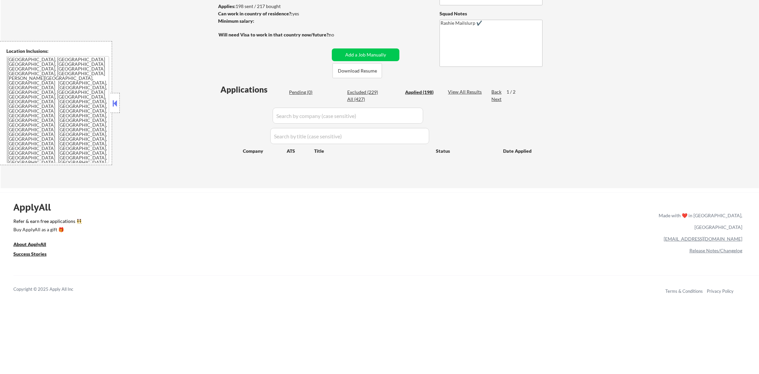
select select ""applied""
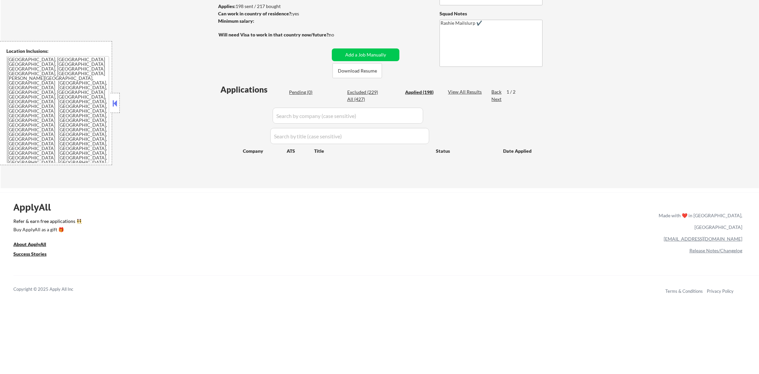
select select ""applied""
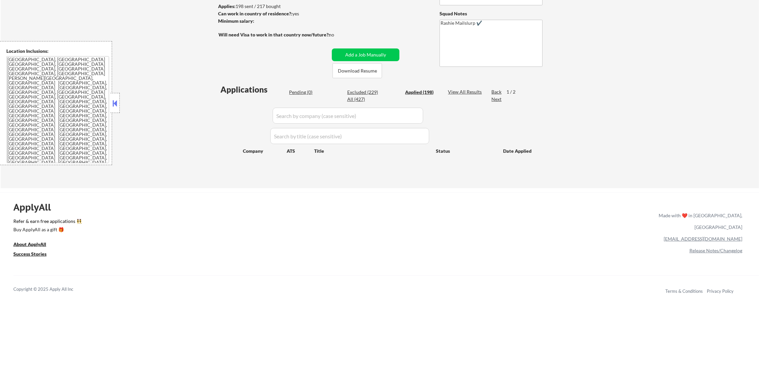
select select ""applied""
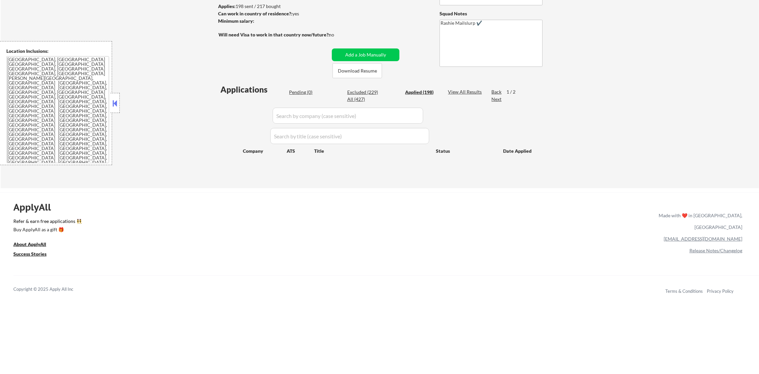
select select ""applied""
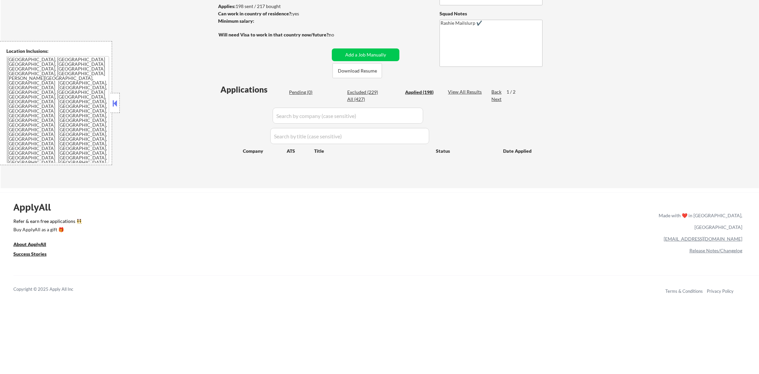
select select ""applied""
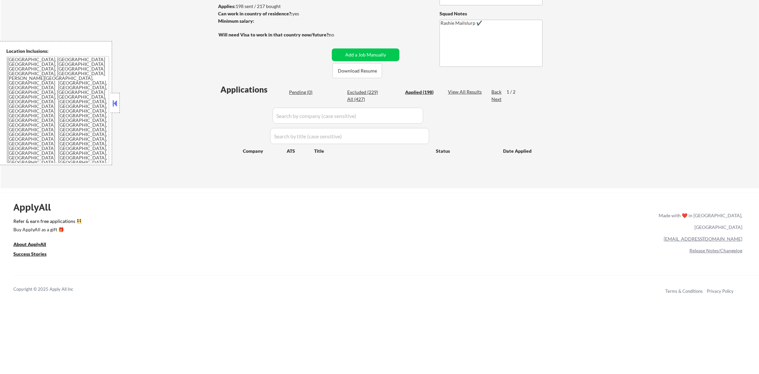
select select ""applied""
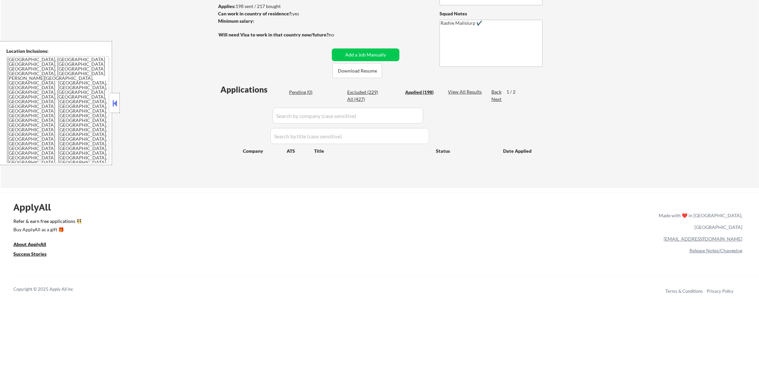
select select ""applied""
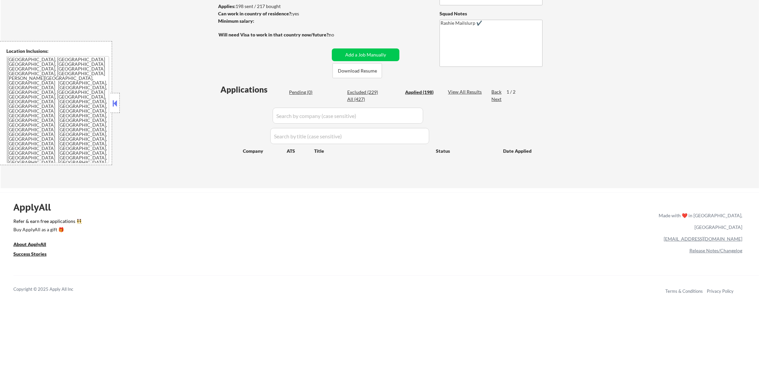
select select ""applied""
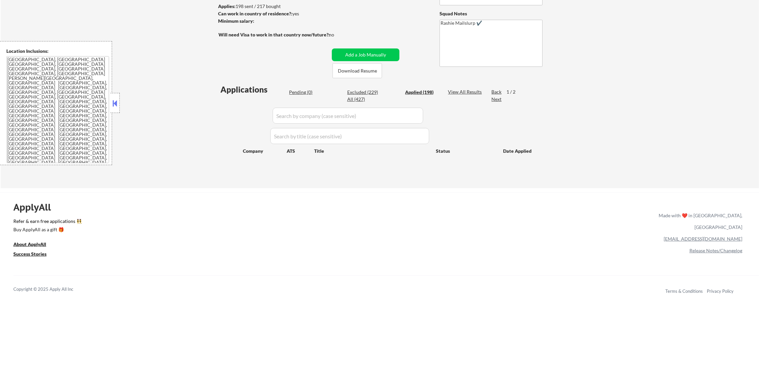
select select ""applied""
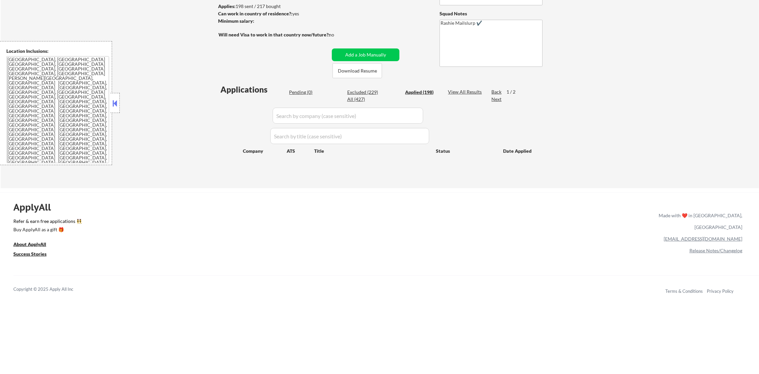
select select ""applied""
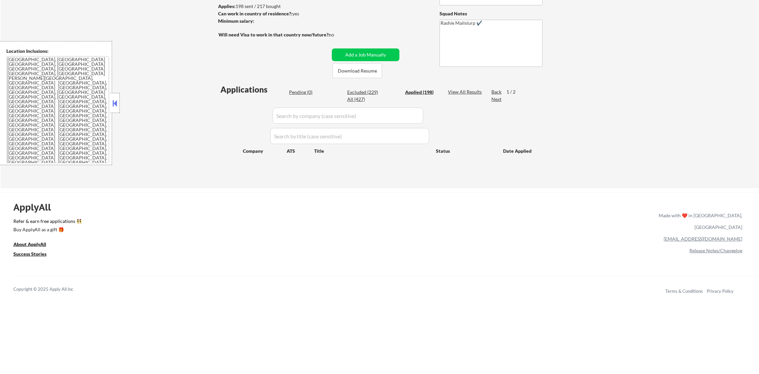
select select ""applied""
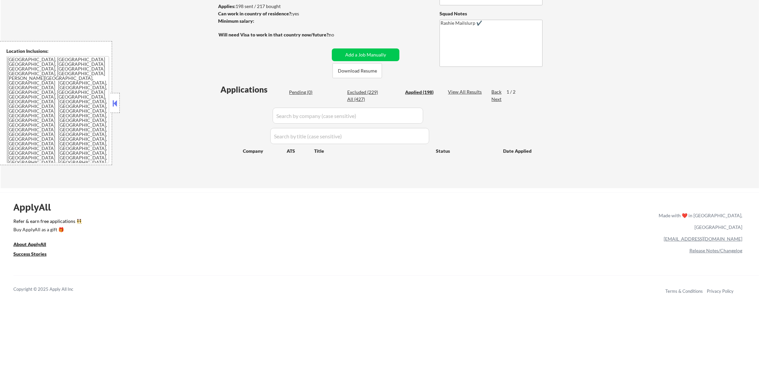
select select ""applied""
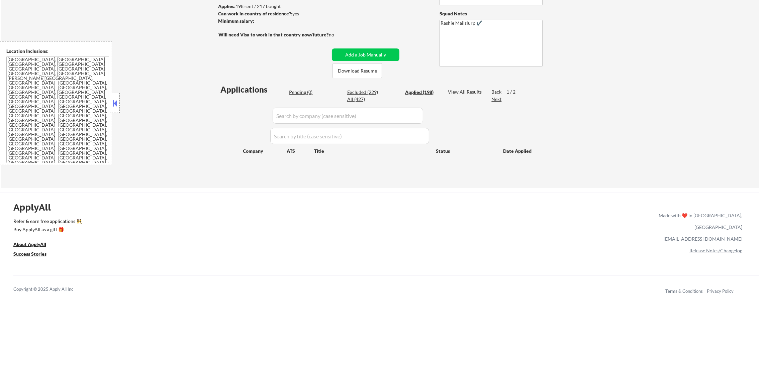
select select ""applied""
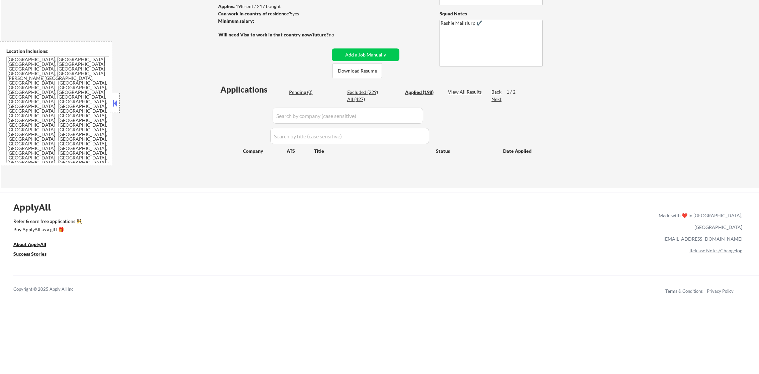
select select ""applied""
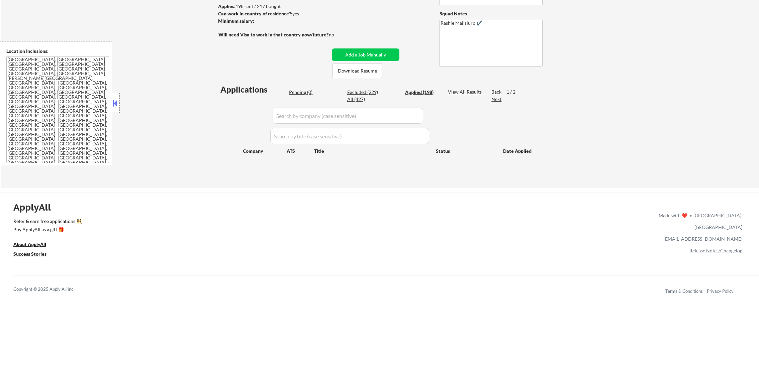
select select ""applied""
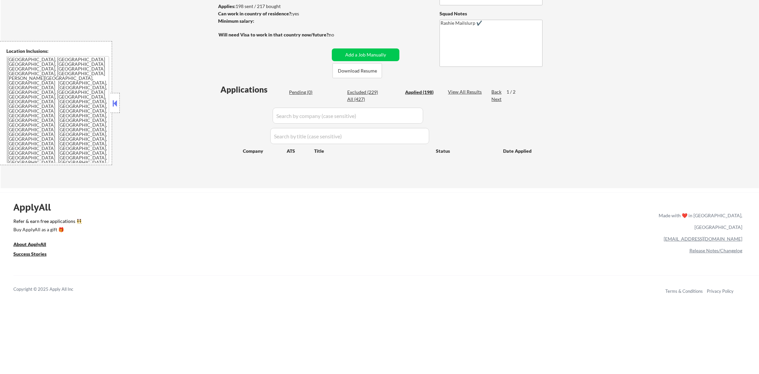
select select ""applied""
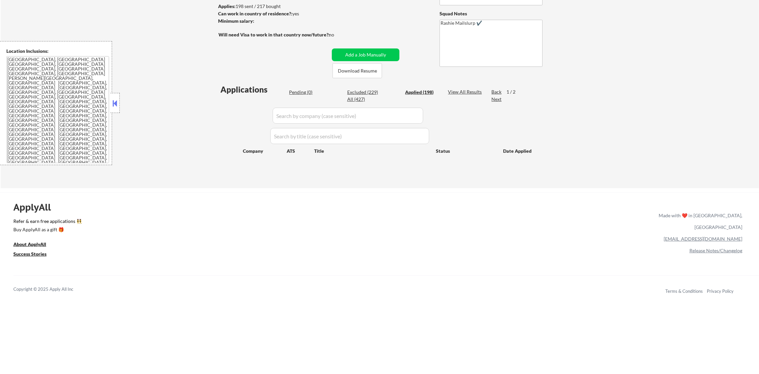
select select ""applied""
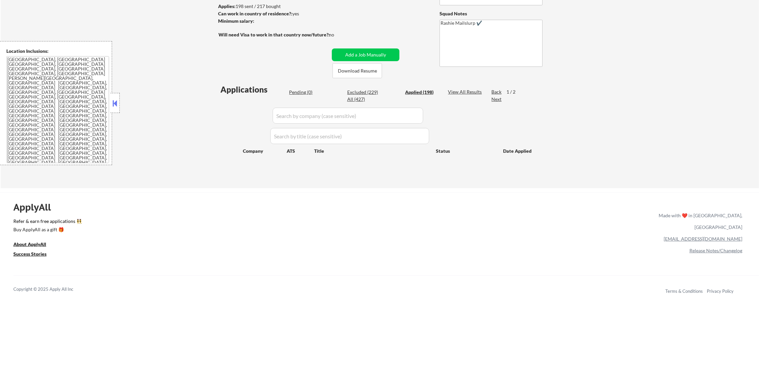
select select ""applied""
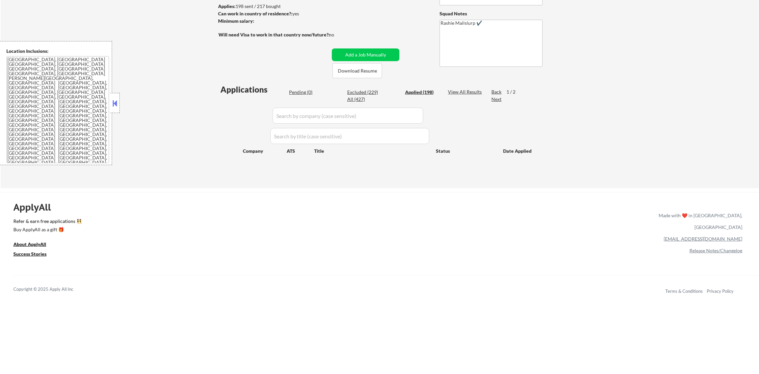
select select ""applied""
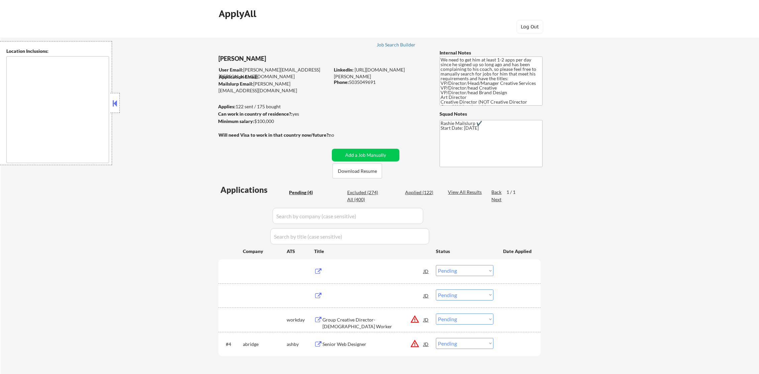
select select ""pending""
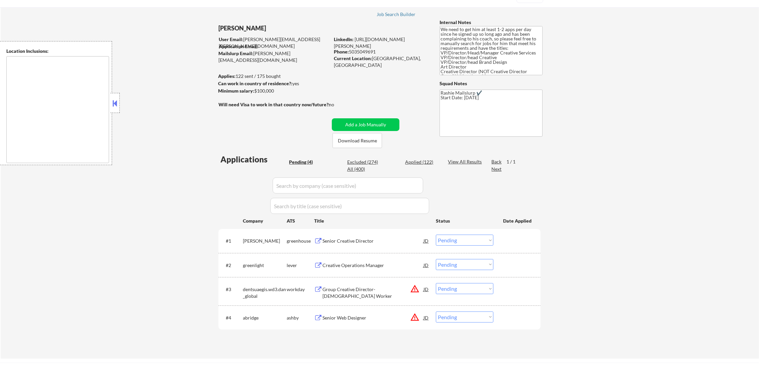
scroll to position [100, 0]
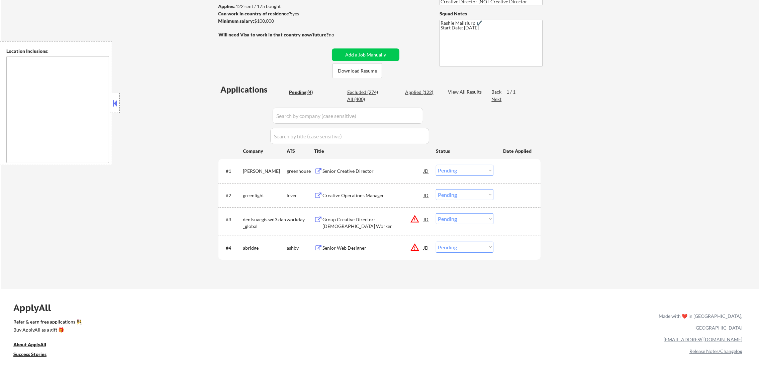
click at [416, 247] on button "warning_amber" at bounding box center [414, 247] width 9 height 9
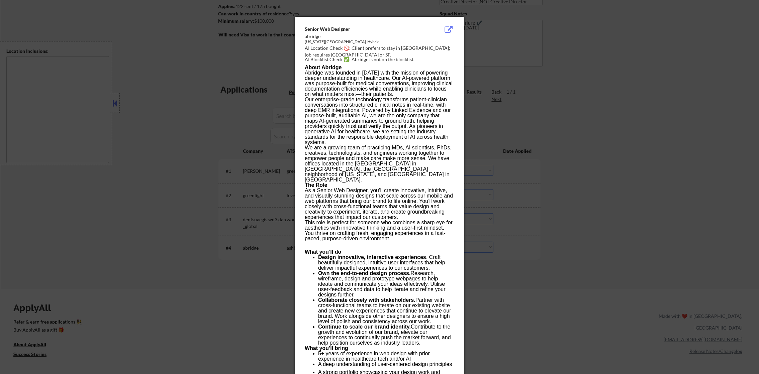
click at [570, 174] on div at bounding box center [379, 187] width 759 height 374
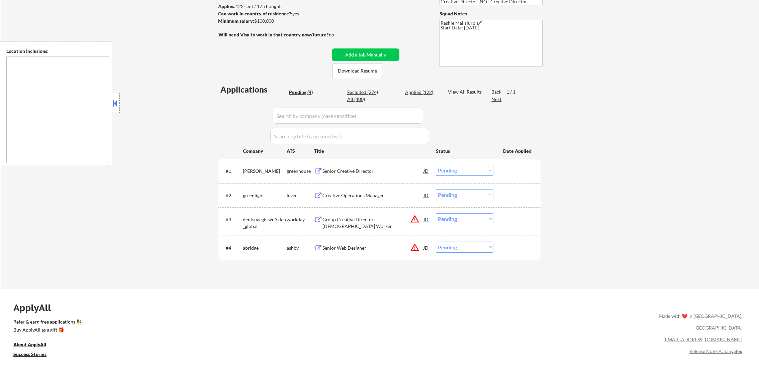
click at [450, 251] on select "Choose an option... Pending Applied Excluded (Questions) Excluded (Expired) Exc…" at bounding box center [465, 247] width 58 height 11
select select ""excluded__location_""
click at [436, 242] on select "Choose an option... Pending Applied Excluded (Questions) Excluded (Expired) Exc…" at bounding box center [465, 247] width 58 height 11
click at [417, 217] on button "warning_amber" at bounding box center [414, 218] width 9 height 9
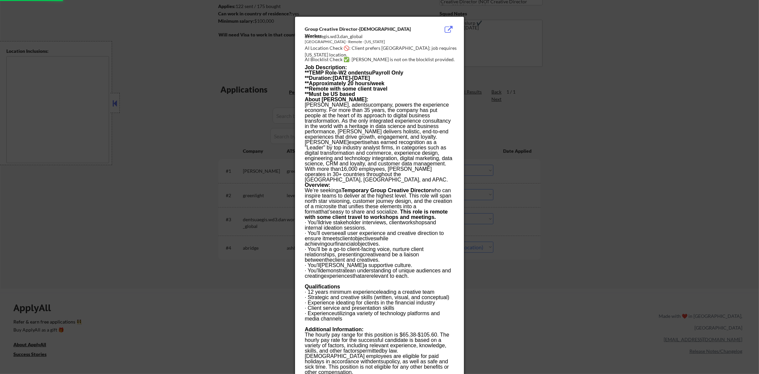
click at [568, 187] on div at bounding box center [379, 187] width 759 height 374
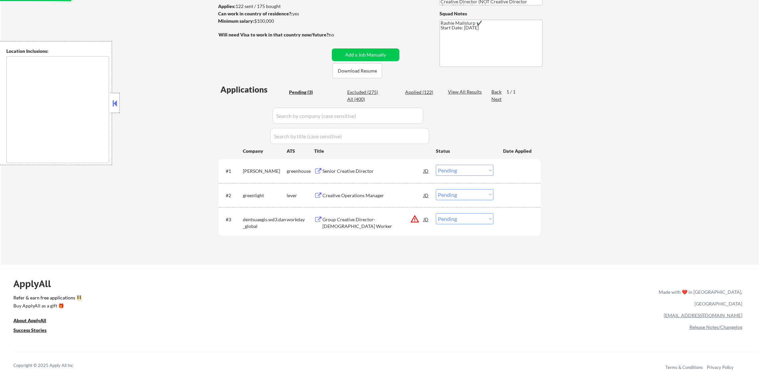
click at [493, 191] on div "#2 greenlight lever Creative Operations Manager JD Choose an option... Pending …" at bounding box center [378, 195] width 316 height 18
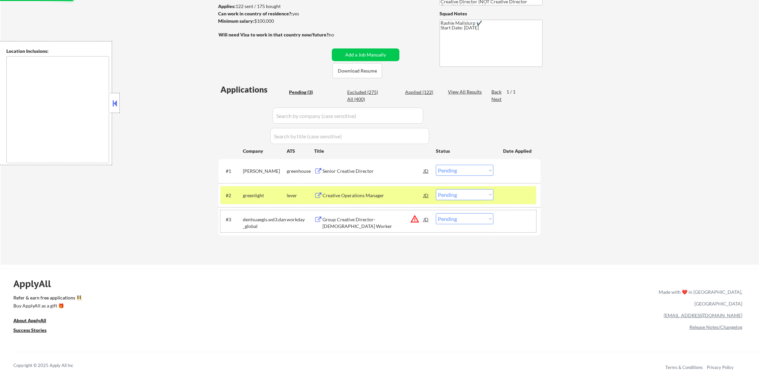
click at [478, 212] on div "#3 dentsuaegis.wd3.dan_global workday Group Creative Director-Temporary Worker …" at bounding box center [378, 221] width 316 height 22
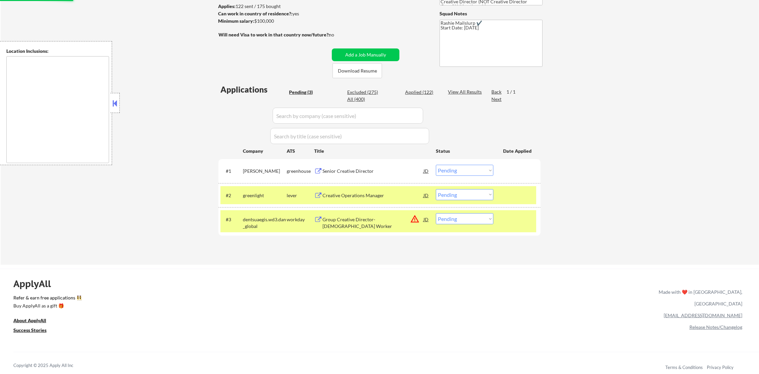
drag, startPoint x: 476, startPoint y: 219, endPoint x: 473, endPoint y: 224, distance: 5.4
click at [475, 220] on select "Choose an option... Pending Applied Excluded (Questions) Excluded (Expired) Exc…" at bounding box center [465, 218] width 58 height 11
select select ""excluded__location_""
click at [436, 213] on select "Choose an option... Pending Applied Excluded (Questions) Excluded (Expired) Exc…" at bounding box center [465, 218] width 58 height 11
click at [245, 231] on div "#3 dentsuaegis.wd3.dan_global workday Group Creative Director-Temporary Worker …" at bounding box center [378, 221] width 316 height 22
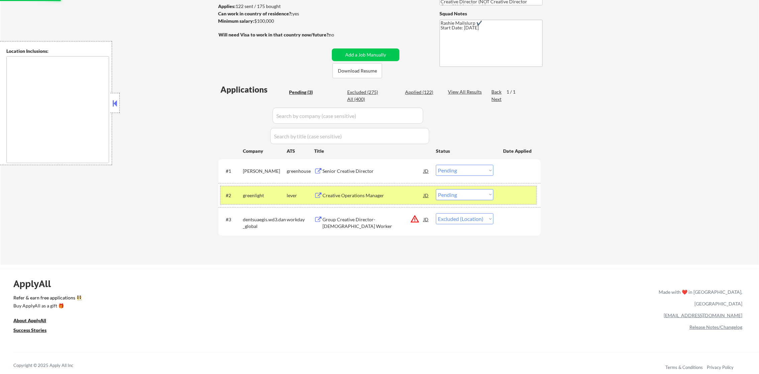
click at [244, 195] on div "greenlight" at bounding box center [265, 195] width 44 height 7
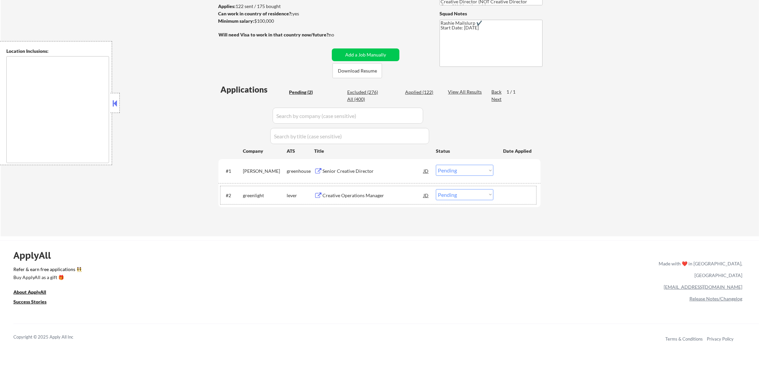
click at [360, 191] on div "Creative Operations Manager" at bounding box center [372, 195] width 101 height 12
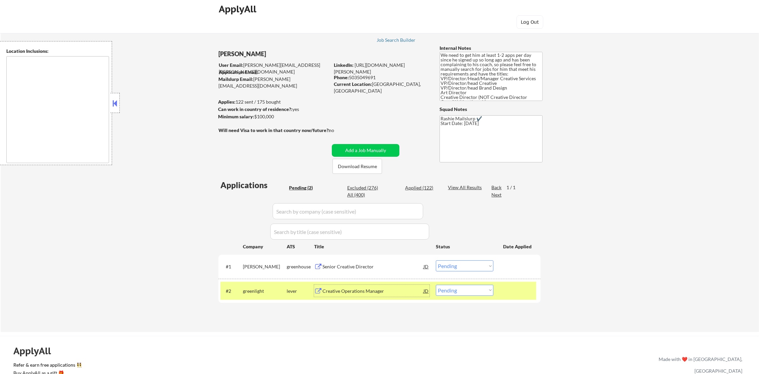
scroll to position [0, 0]
